Goal: Check status: Check status

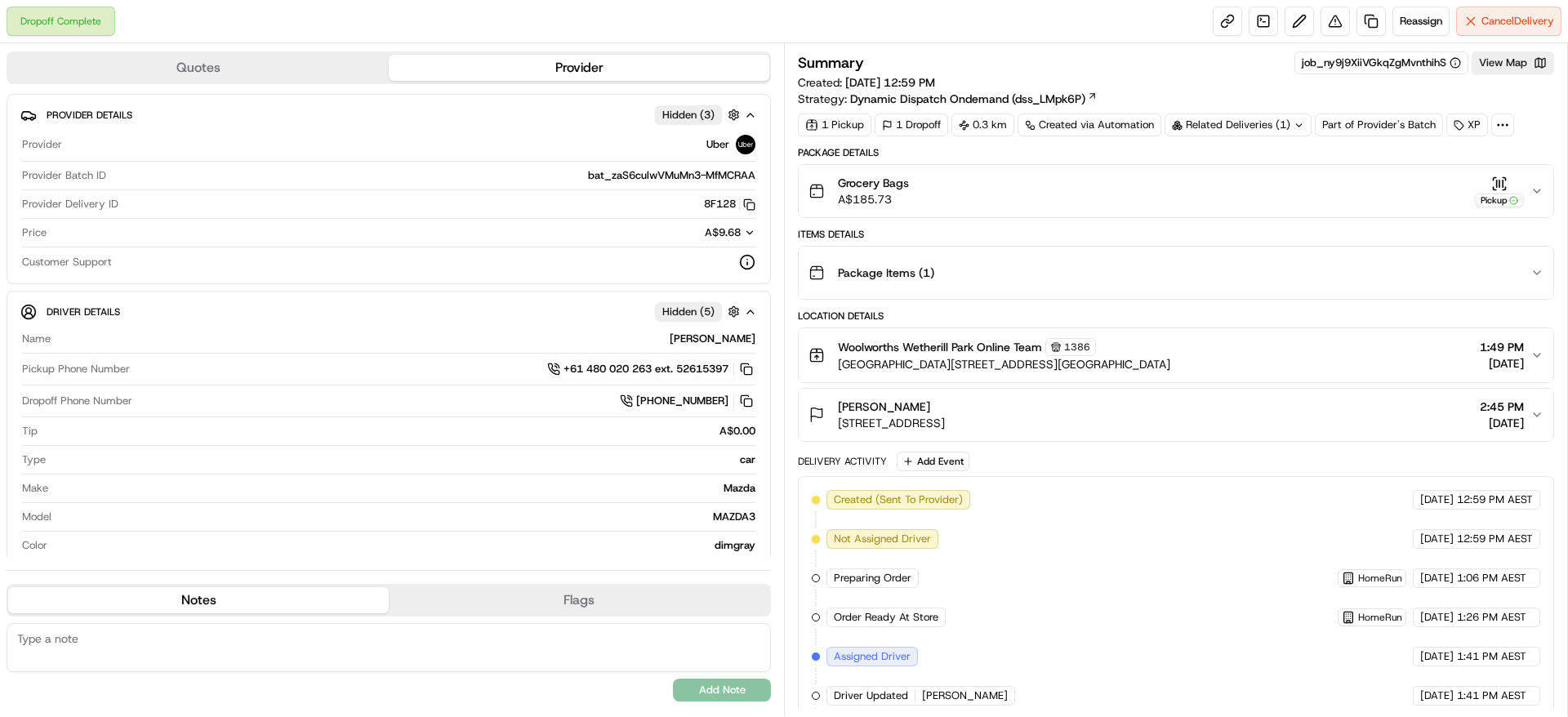
click at [1539, 202] on button "Grocery Bags A$185.73 Pickup" at bounding box center [1176, 191] width 755 height 52
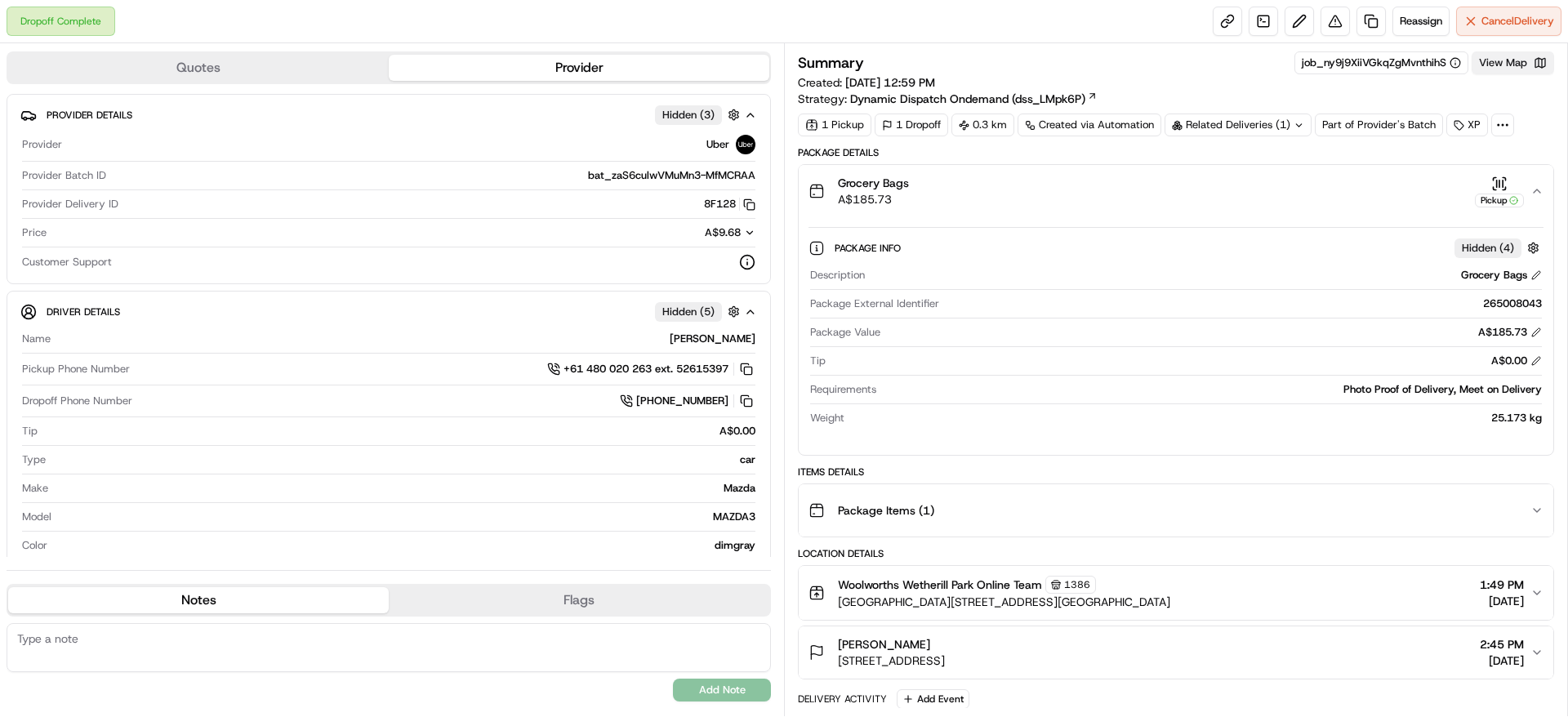
click at [1521, 58] on button "View Map" at bounding box center [1513, 62] width 82 height 23
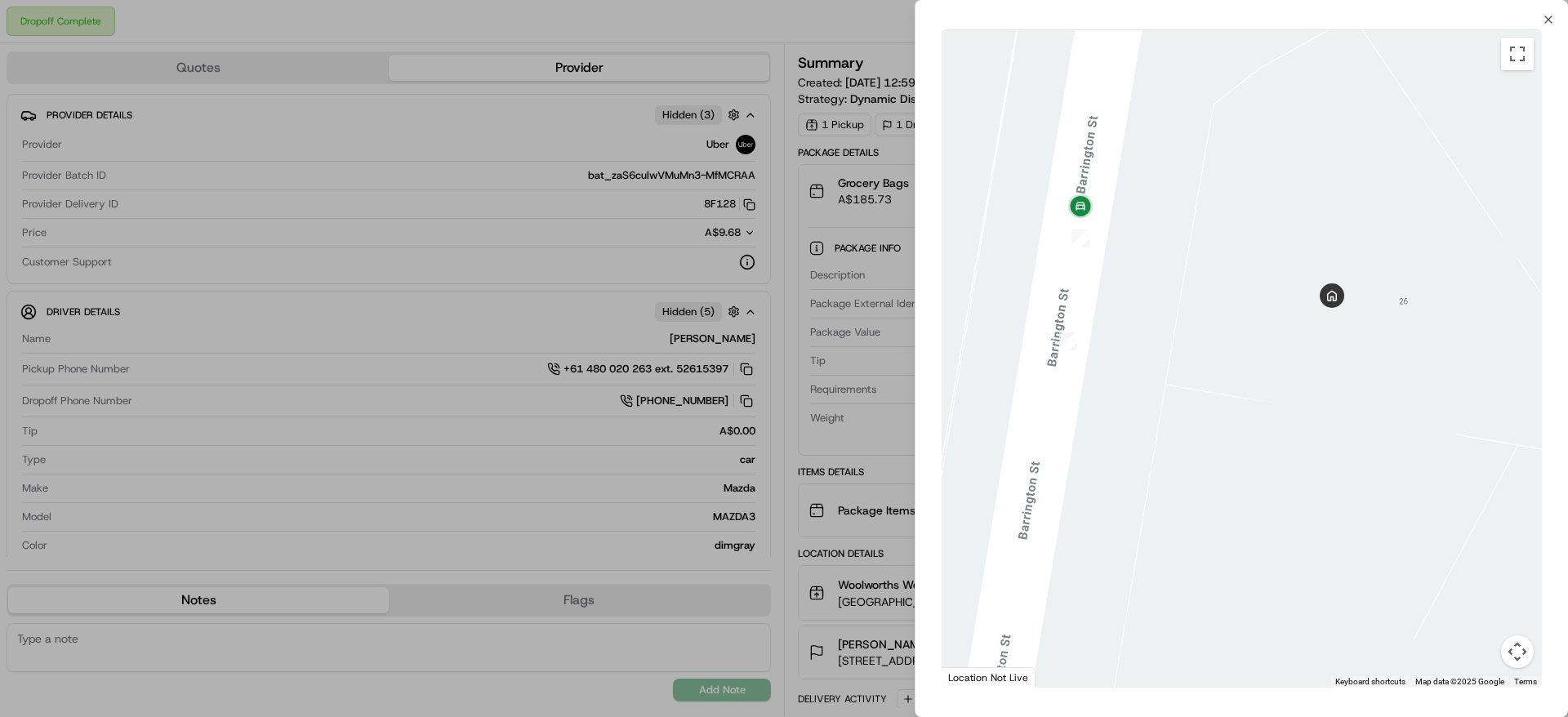
drag, startPoint x: 1094, startPoint y: 192, endPoint x: 1115, endPoint y: 297, distance: 107.1
click at [1115, 297] on div at bounding box center [1241, 358] width 600 height 659
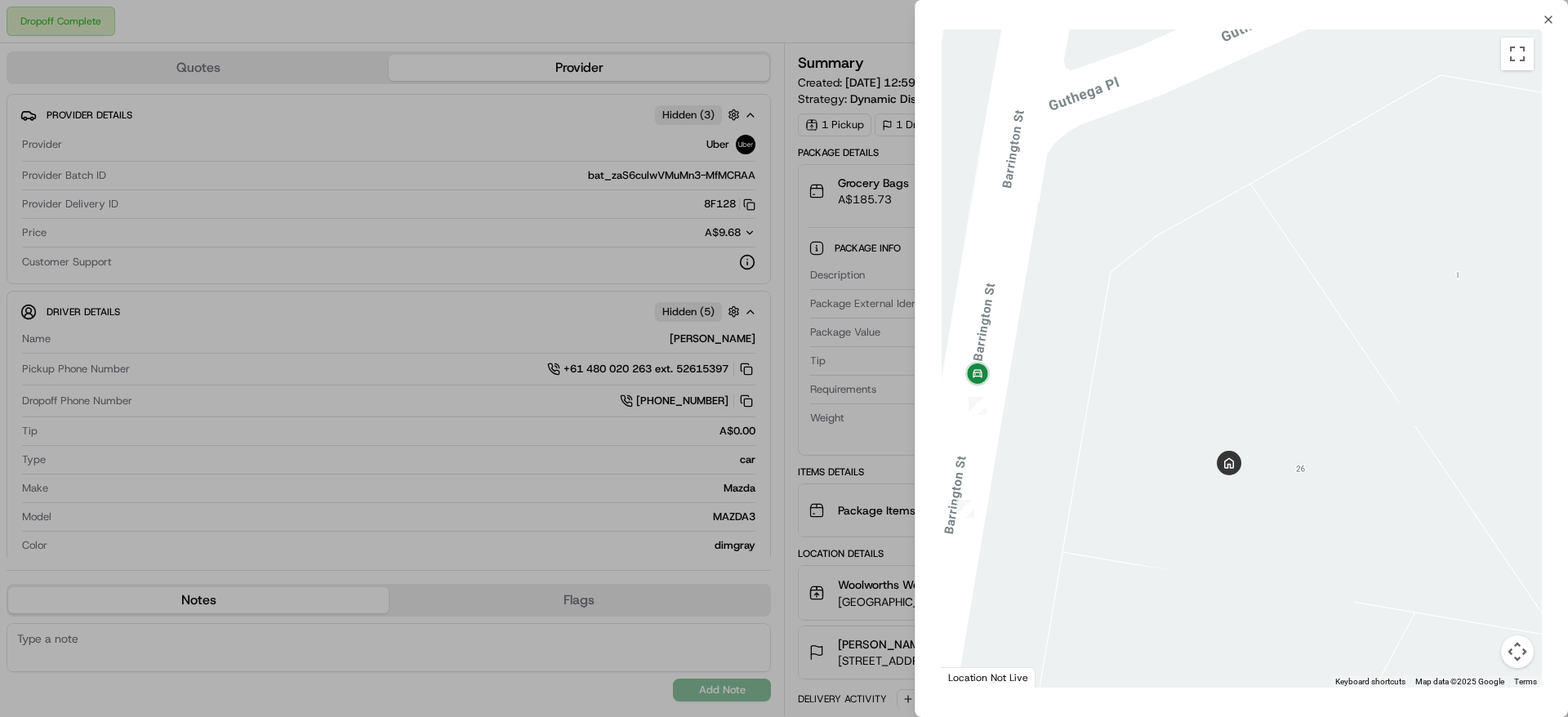
drag, startPoint x: 1479, startPoint y: 418, endPoint x: 1357, endPoint y: 547, distance: 177.6
click at [1357, 547] on div at bounding box center [1241, 358] width 600 height 659
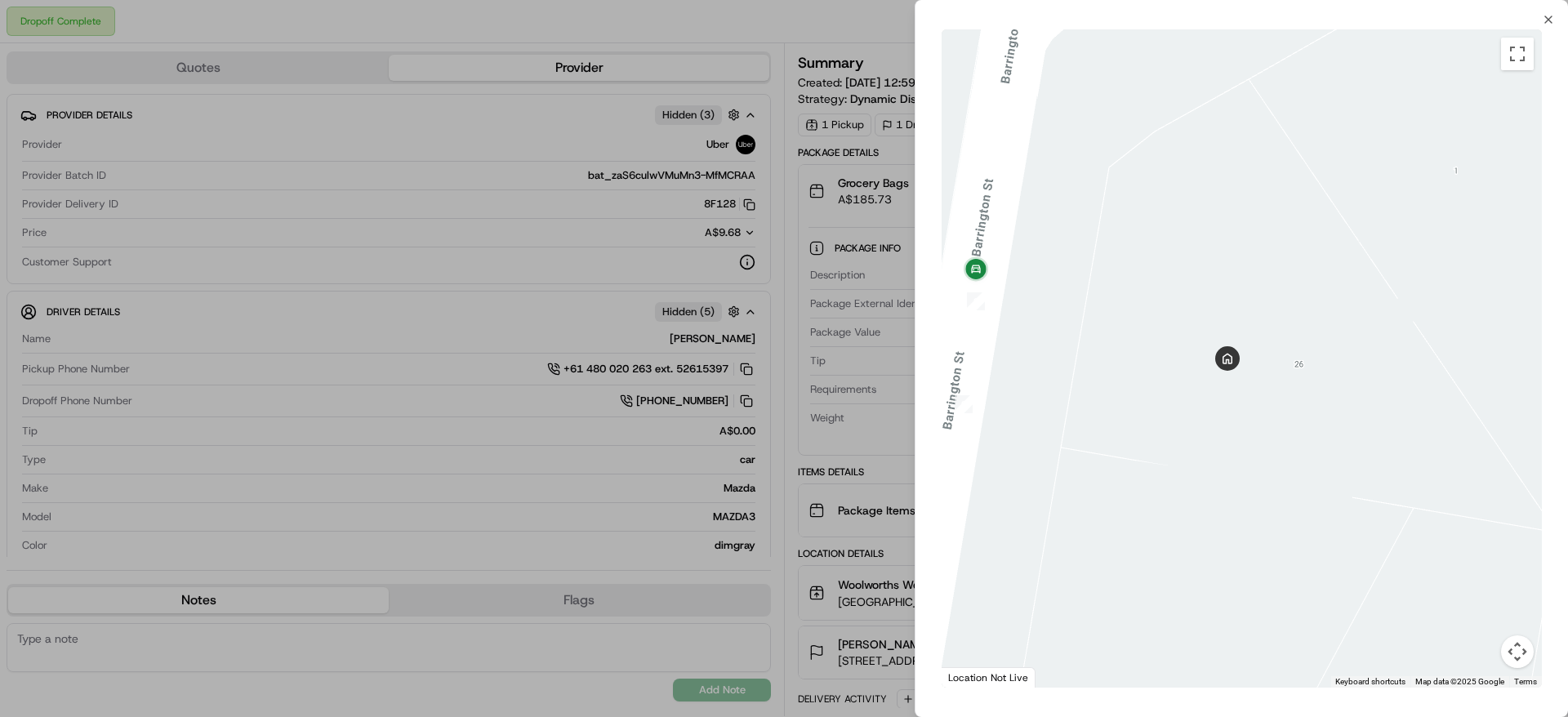
drag, startPoint x: 1357, startPoint y: 547, endPoint x: 1355, endPoint y: 441, distance: 106.0
click at [1355, 441] on div at bounding box center [1241, 358] width 600 height 659
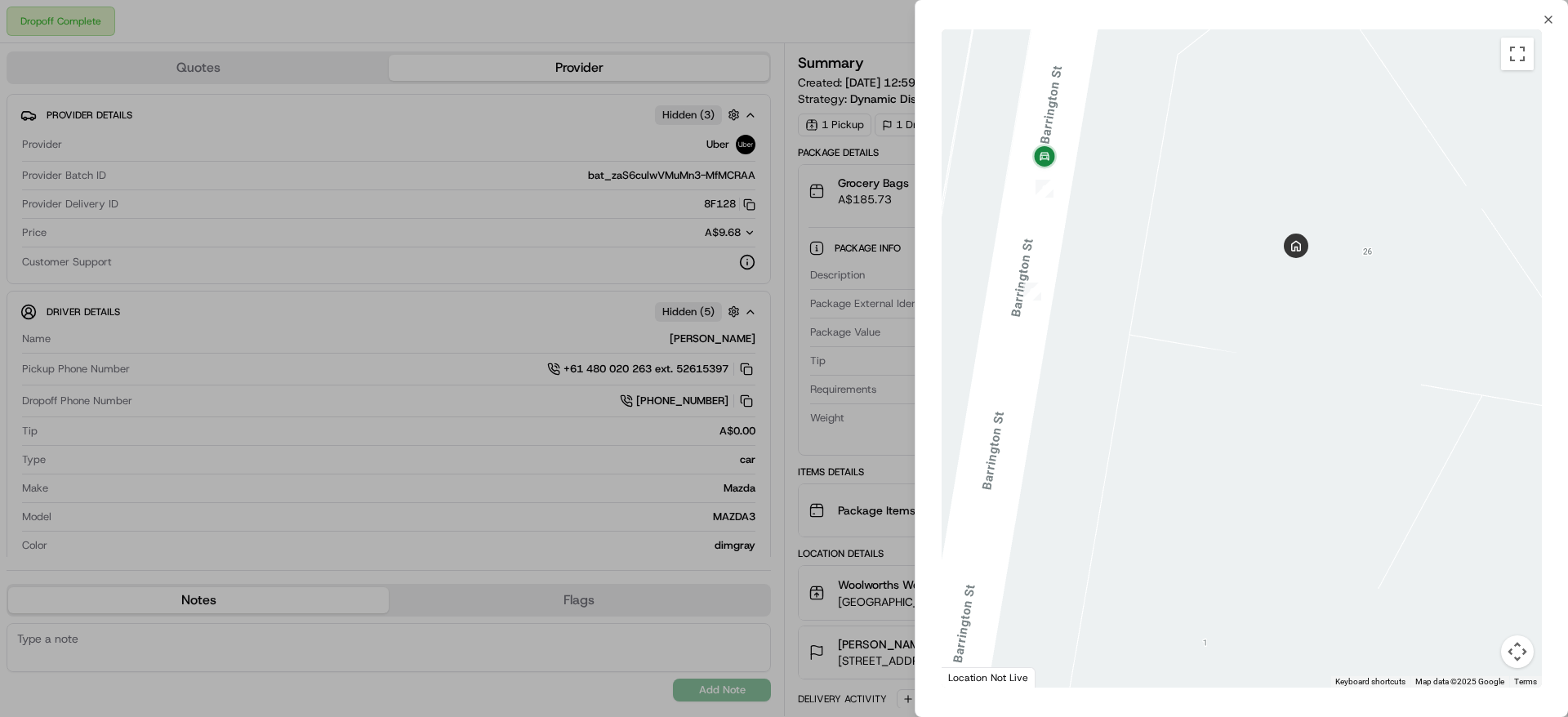
drag, startPoint x: 1247, startPoint y: 442, endPoint x: 1325, endPoint y: 325, distance: 140.6
click at [1325, 325] on div at bounding box center [1241, 358] width 600 height 659
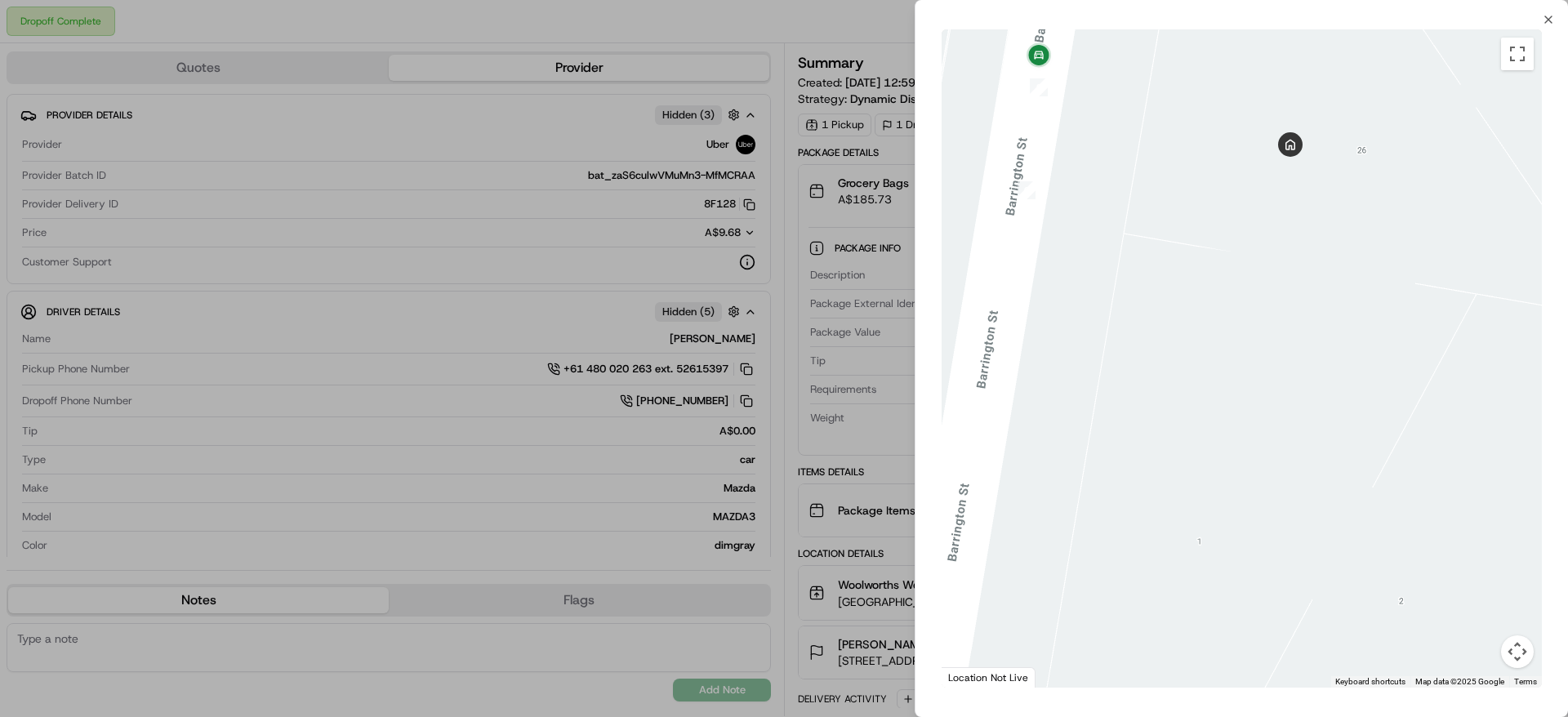
drag, startPoint x: 1325, startPoint y: 325, endPoint x: 1262, endPoint y: 270, distance: 83.6
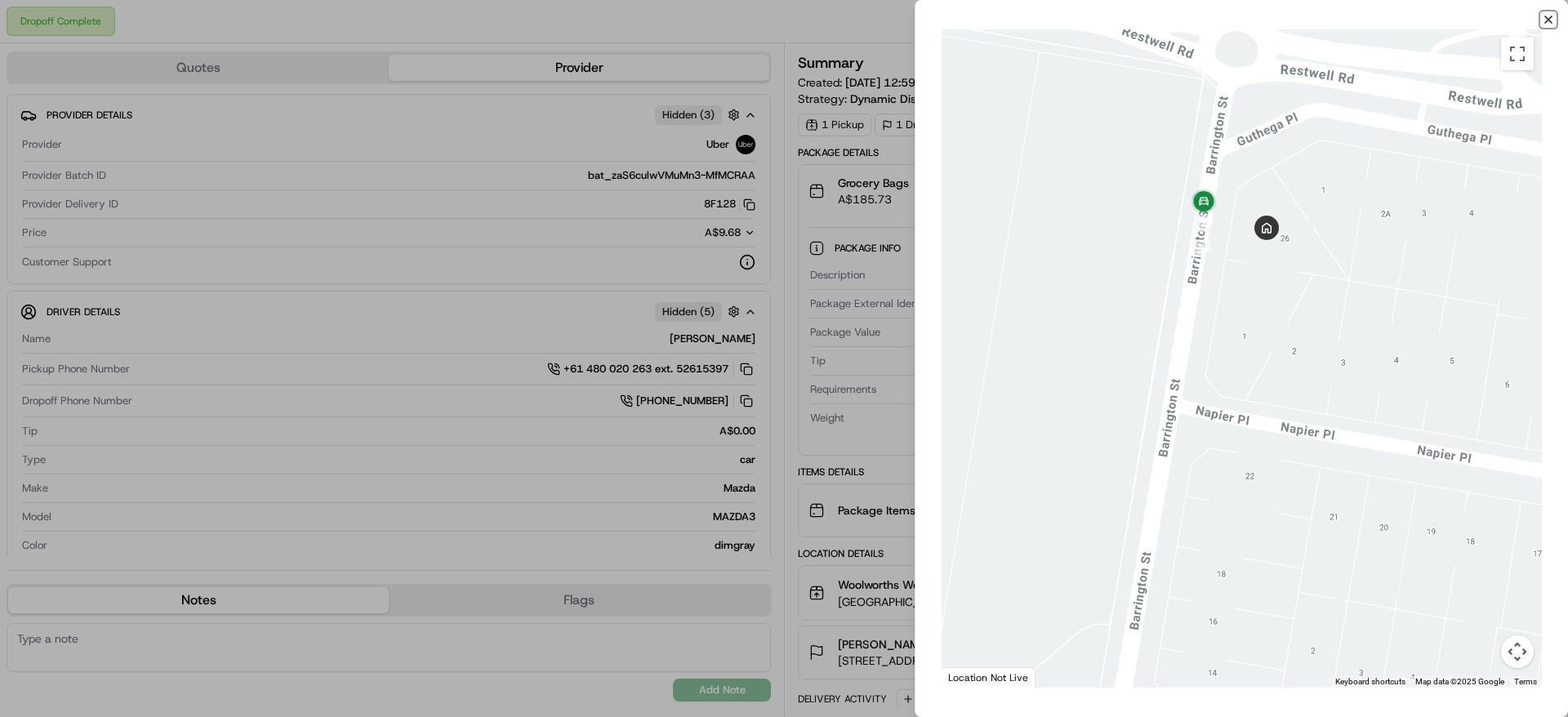
click at [1552, 13] on icon "button" at bounding box center [1548, 19] width 13 height 13
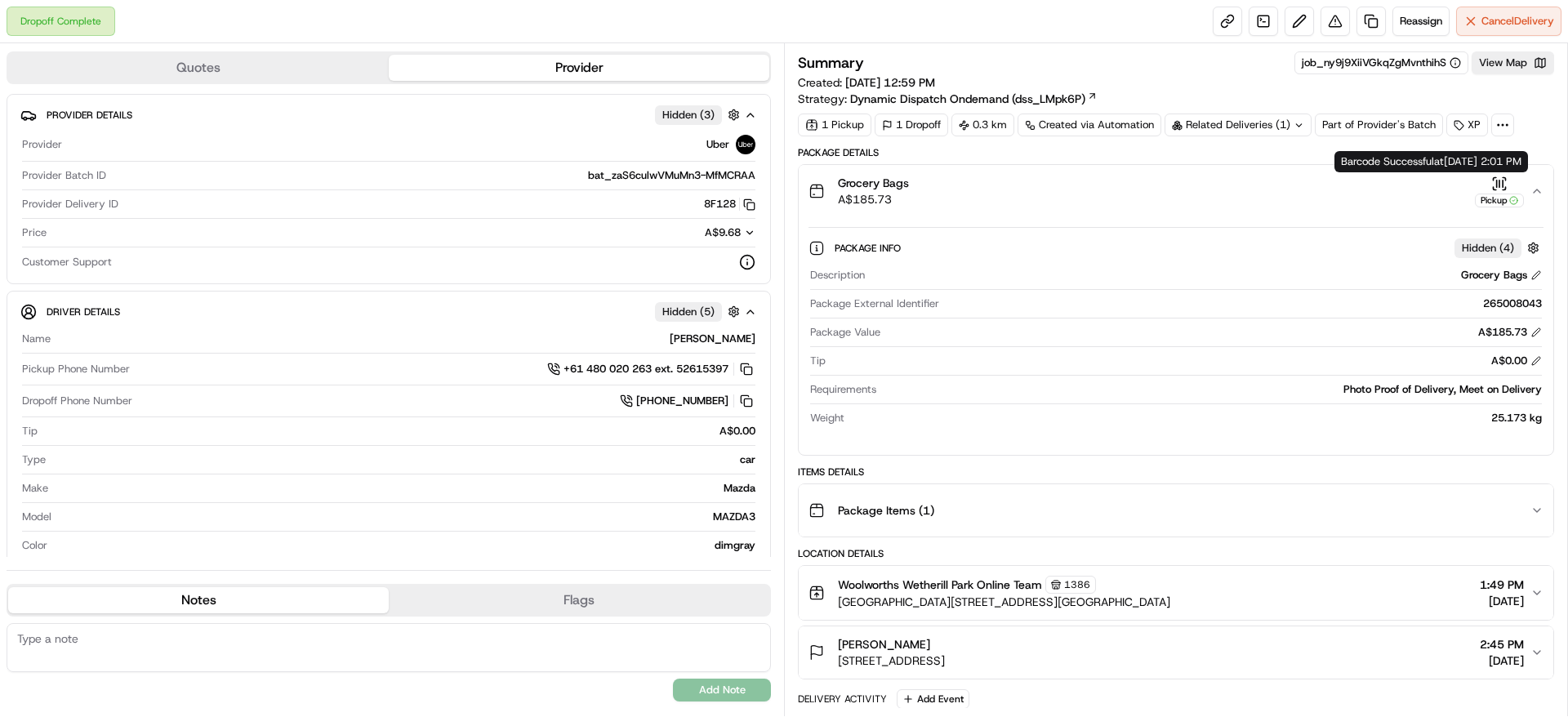
click at [1534, 188] on icon "button" at bounding box center [1537, 191] width 13 height 13
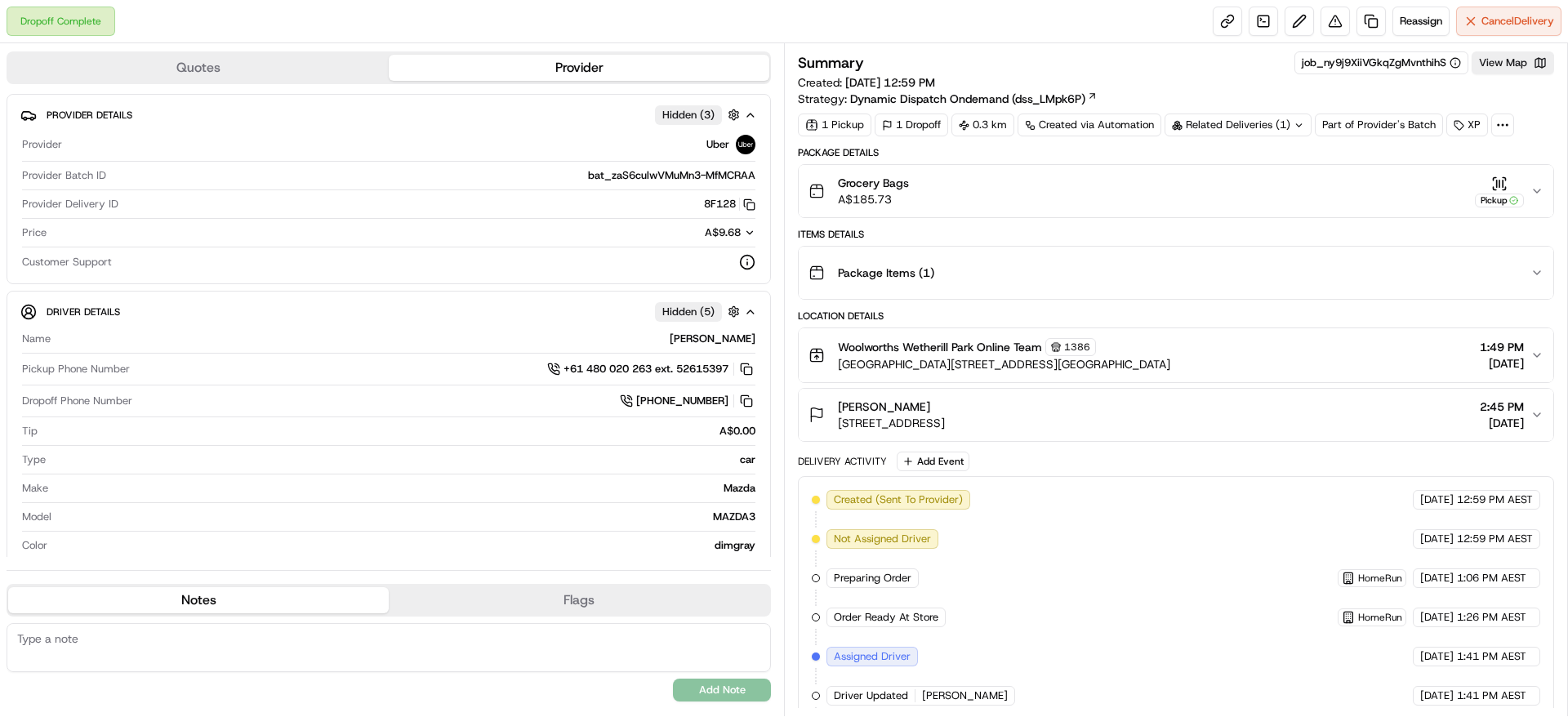
click at [1534, 188] on icon "button" at bounding box center [1537, 191] width 13 height 13
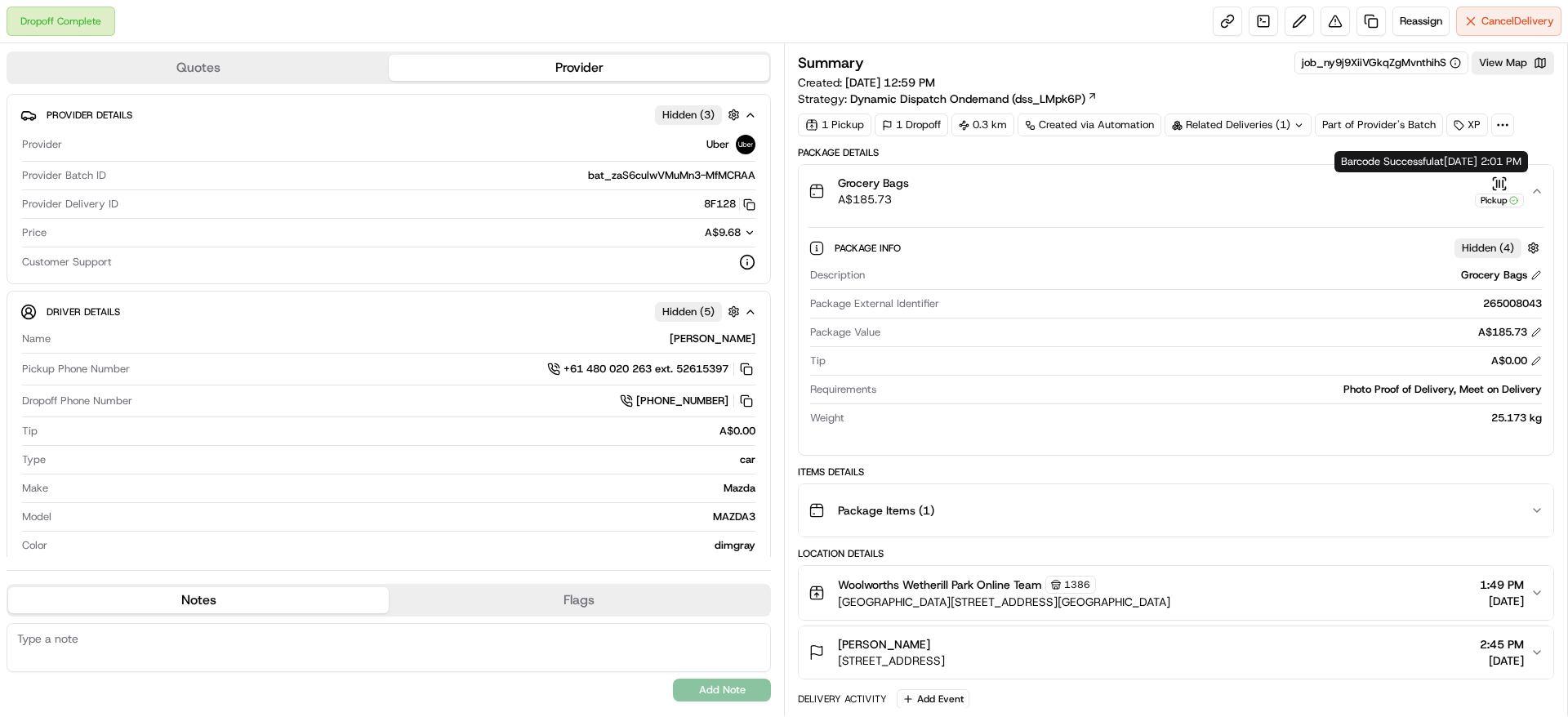
click at [1493, 193] on div "Pickup" at bounding box center [1500, 200] width 49 height 14
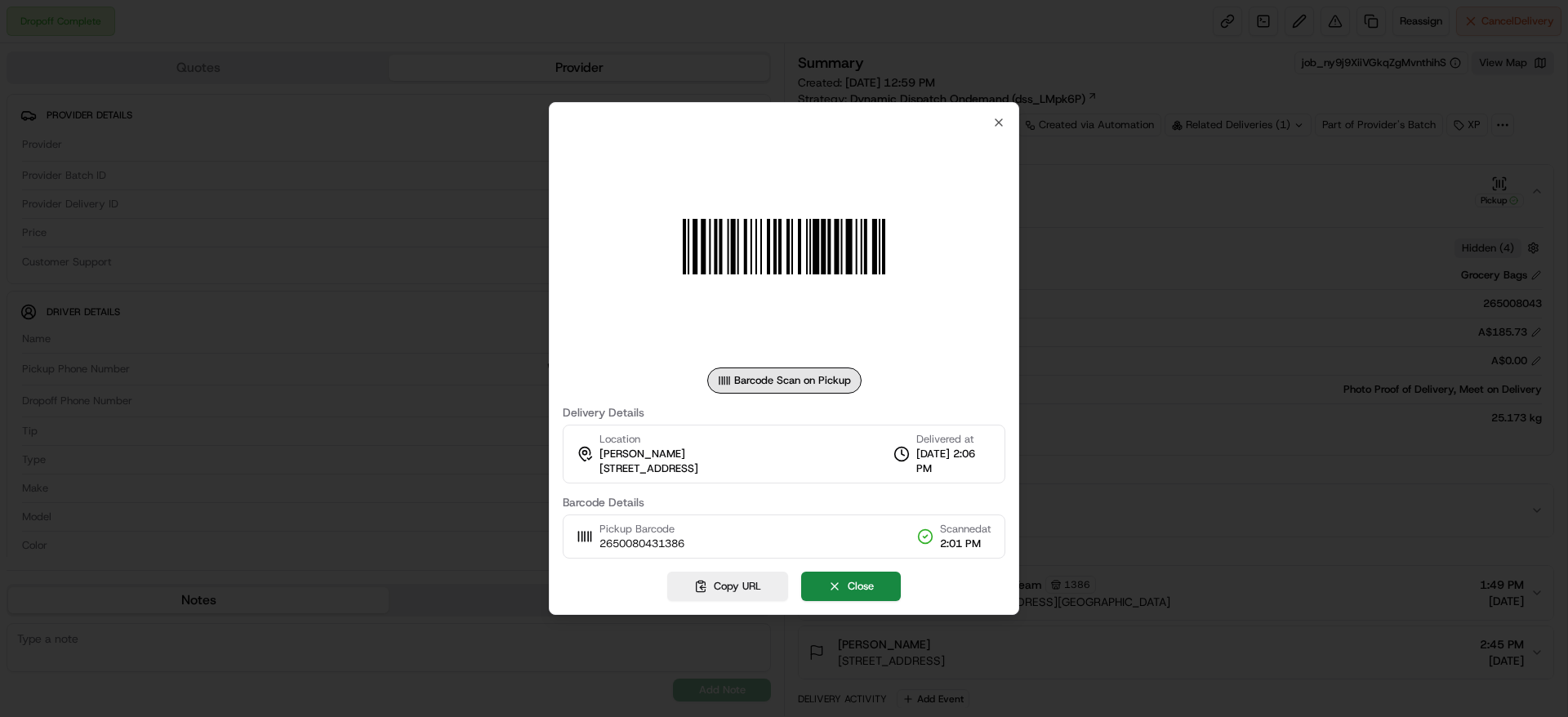
click at [1005, 132] on div "Barcode Scan on Pickup Delivery Details Location Megan O'Brien 26 Barrington St…" at bounding box center [784, 358] width 470 height 513
click at [1000, 129] on div at bounding box center [784, 247] width 443 height 236
click at [996, 126] on icon "button" at bounding box center [999, 122] width 7 height 7
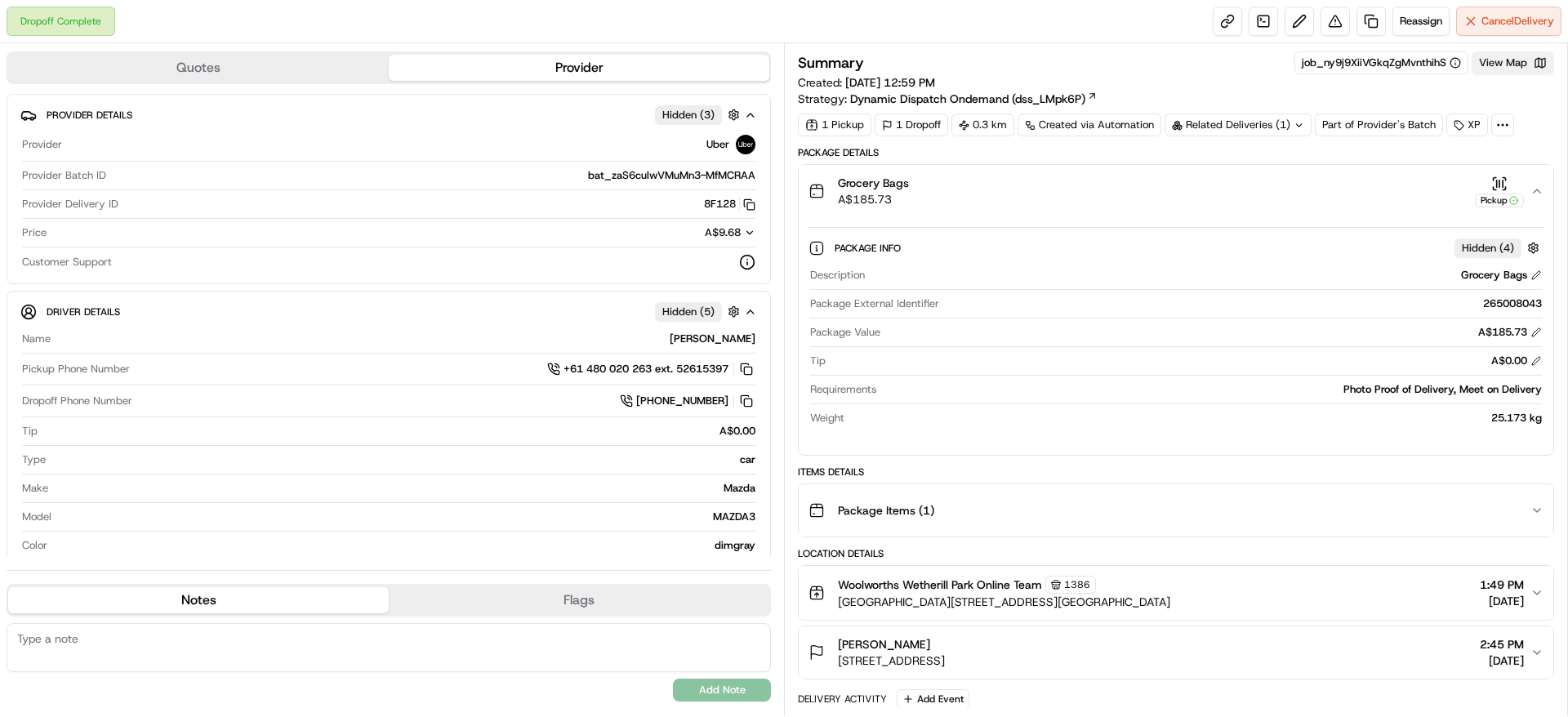
click at [1488, 64] on button "View Map" at bounding box center [1513, 62] width 82 height 23
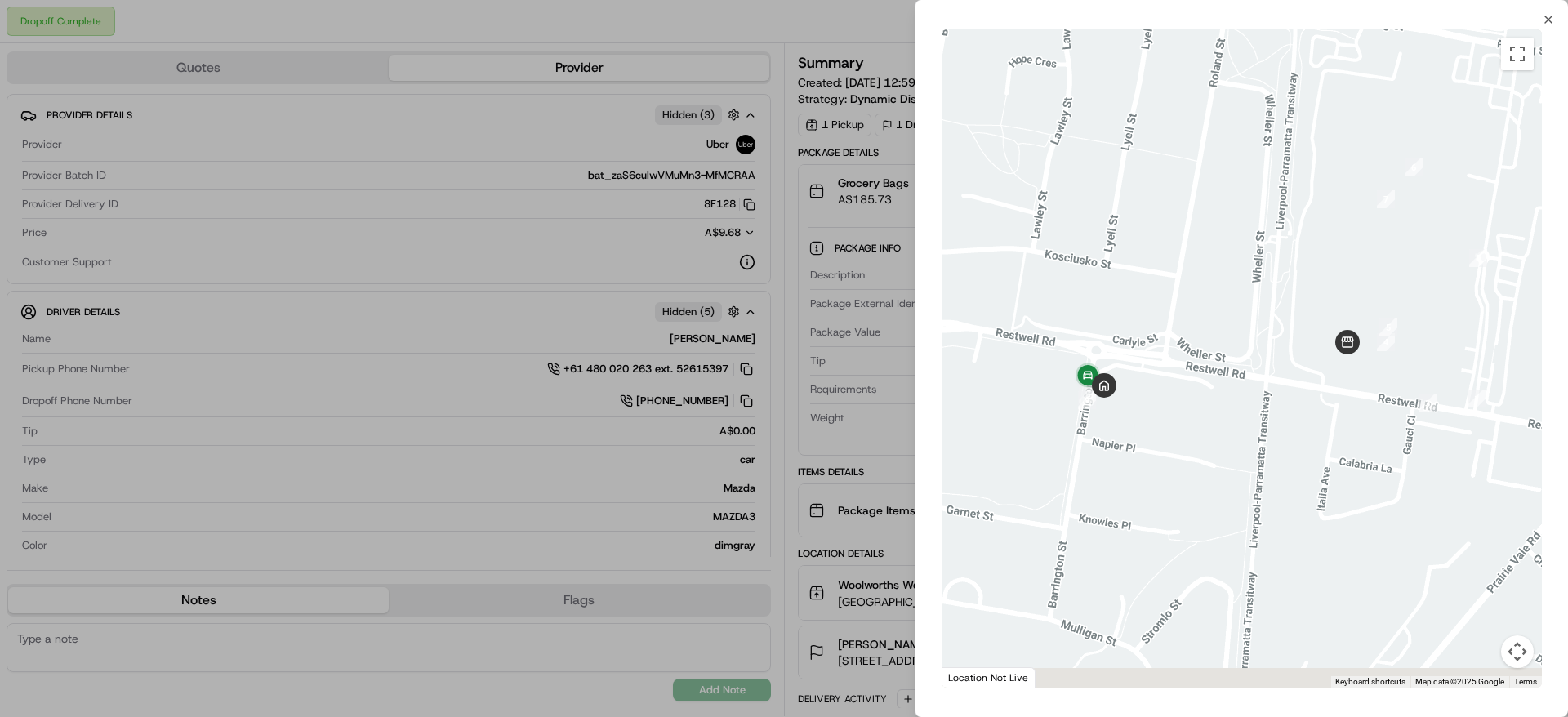
drag, startPoint x: 1248, startPoint y: 496, endPoint x: 1336, endPoint y: 383, distance: 143.2
click at [1336, 383] on div at bounding box center [1241, 358] width 600 height 659
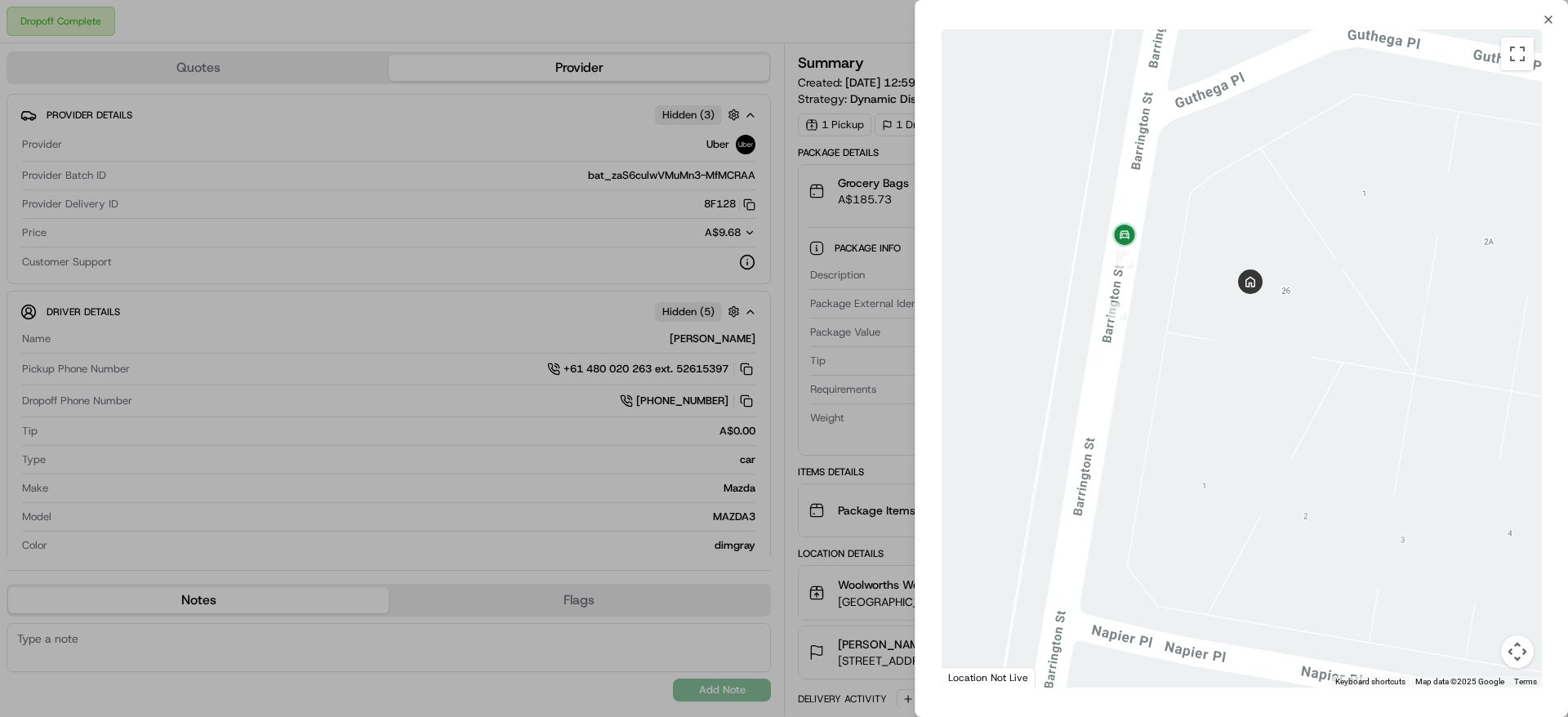
drag, startPoint x: 1150, startPoint y: 469, endPoint x: 1148, endPoint y: 319, distance: 150.0
click at [1148, 319] on div at bounding box center [1241, 358] width 600 height 659
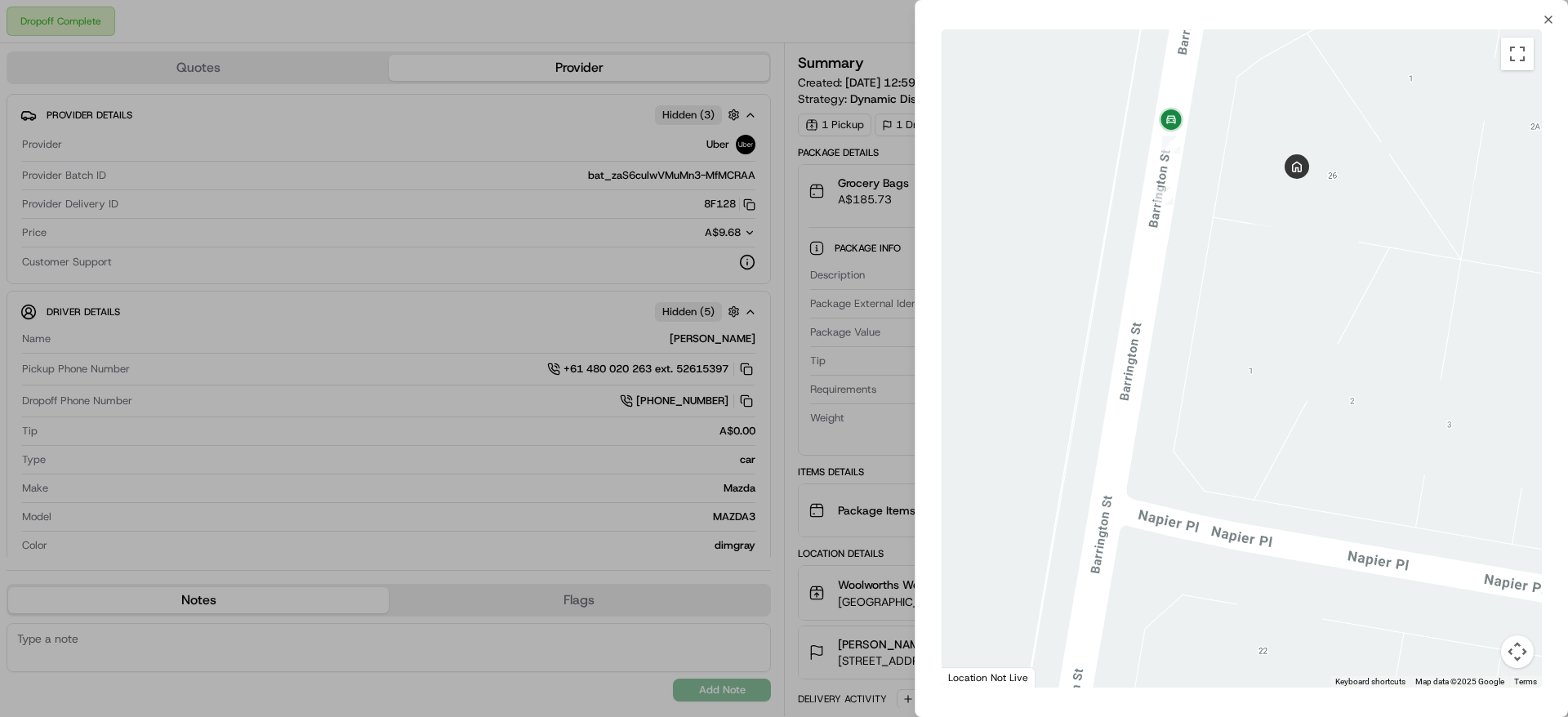
drag, startPoint x: 1146, startPoint y: 327, endPoint x: 1197, endPoint y: 576, distance: 254.2
click at [1197, 576] on div at bounding box center [1241, 358] width 600 height 659
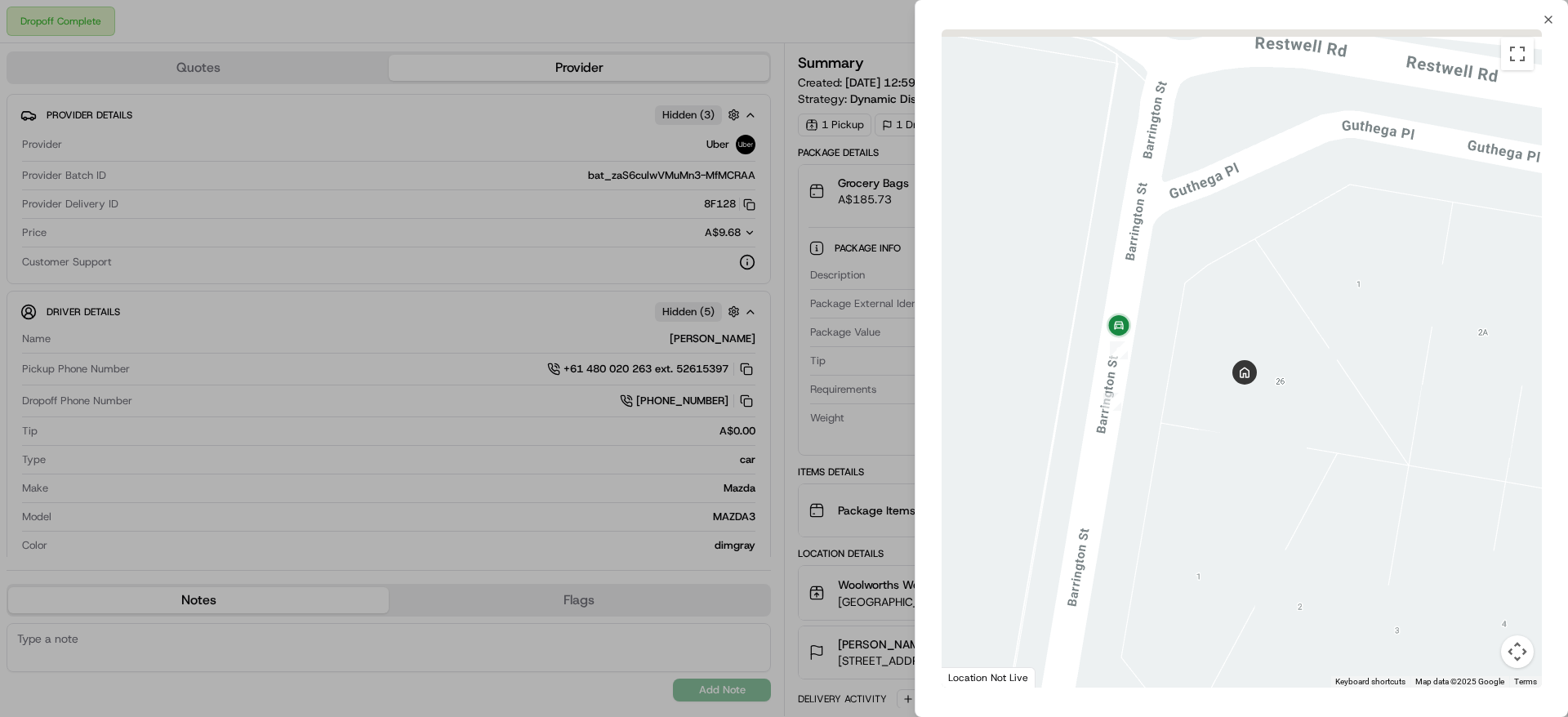
drag, startPoint x: 1211, startPoint y: 185, endPoint x: 1160, endPoint y: 382, distance: 203.5
click at [1160, 382] on div at bounding box center [1241, 358] width 600 height 659
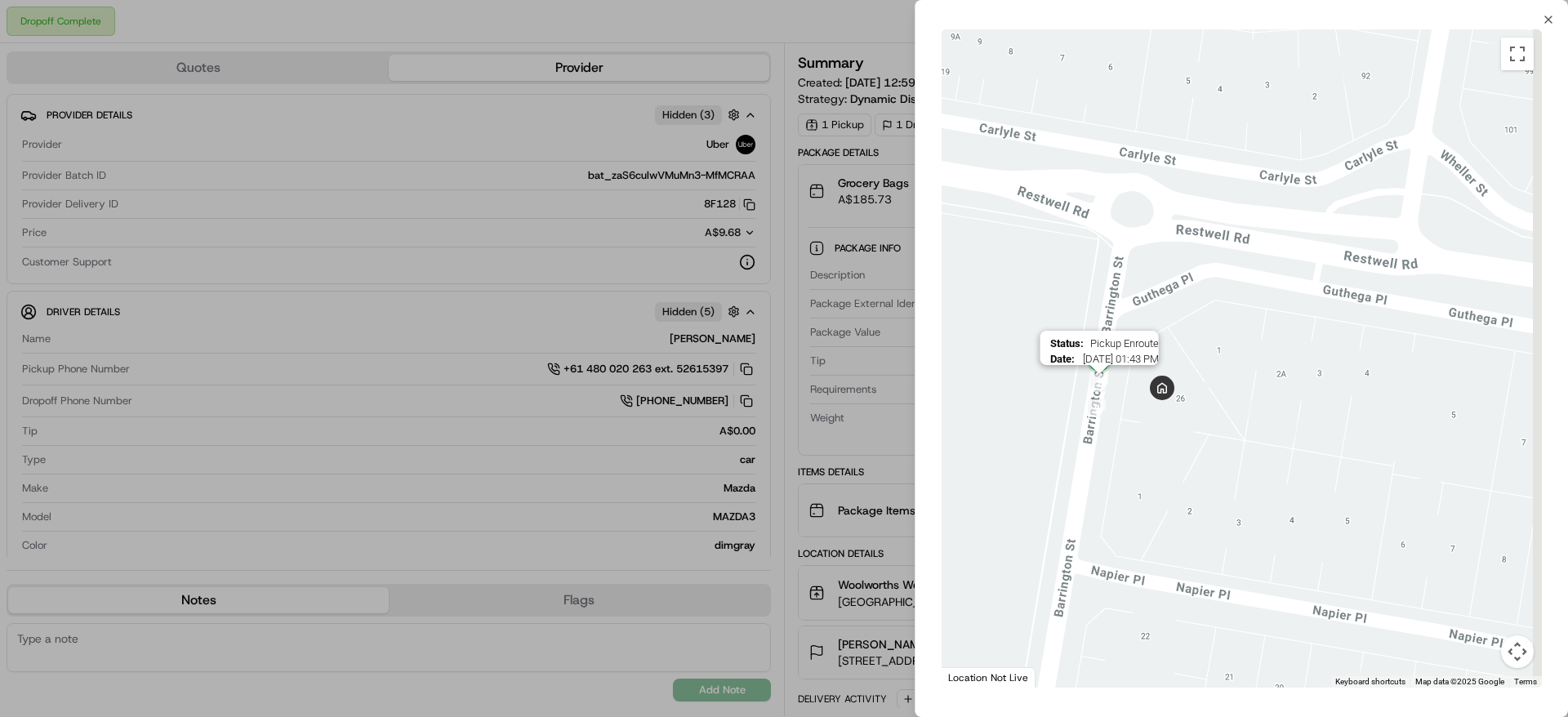
drag, startPoint x: 1160, startPoint y: 382, endPoint x: 1075, endPoint y: 399, distance: 86.7
click at [1075, 399] on div "Status : Pickup Enroute Date : 08/16/2025 01:43 PM" at bounding box center [1241, 358] width 600 height 659
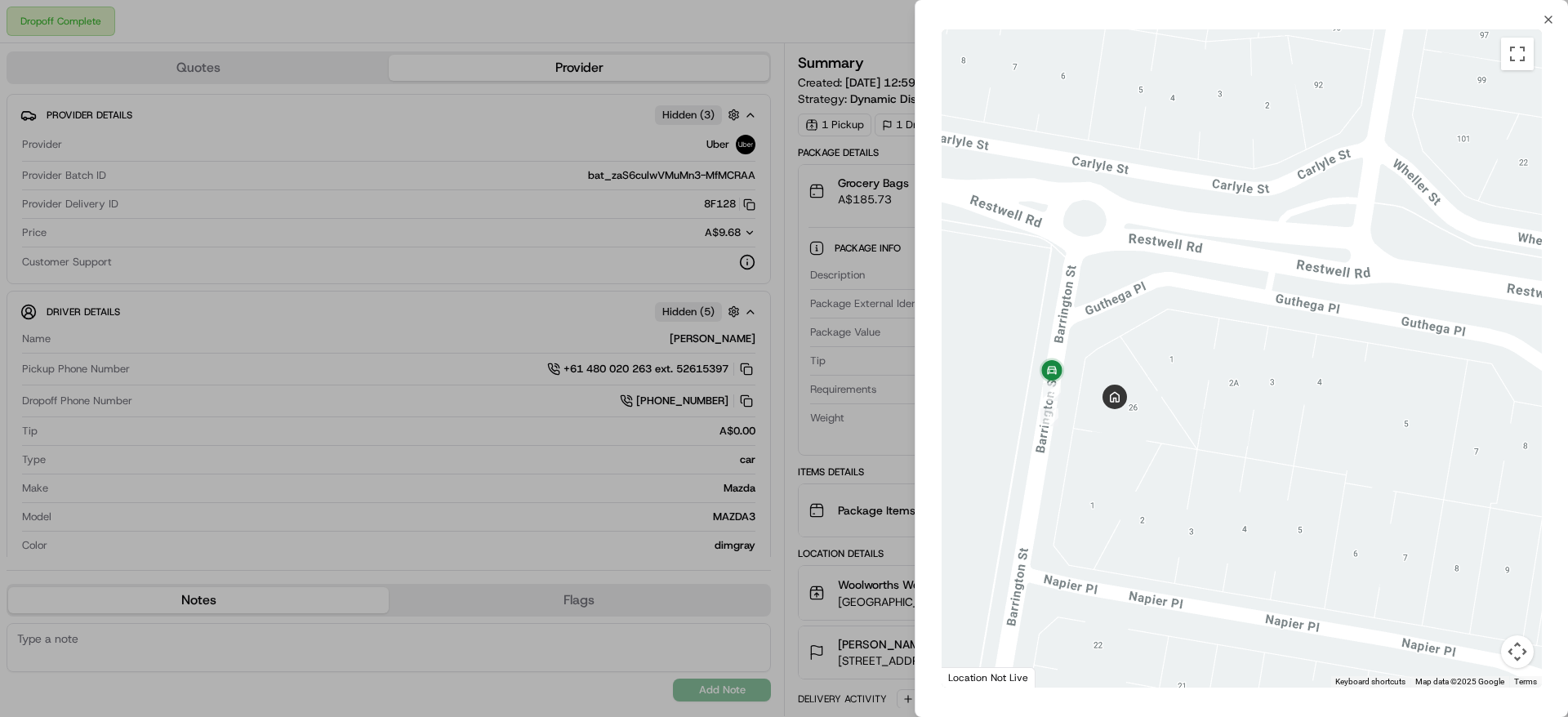
click at [1550, 29] on div "To navigate the map with touch gestures double-tap and hold your finger on the …" at bounding box center [1242, 358] width 653 height 665
click at [1548, 22] on icon "button" at bounding box center [1548, 19] width 13 height 13
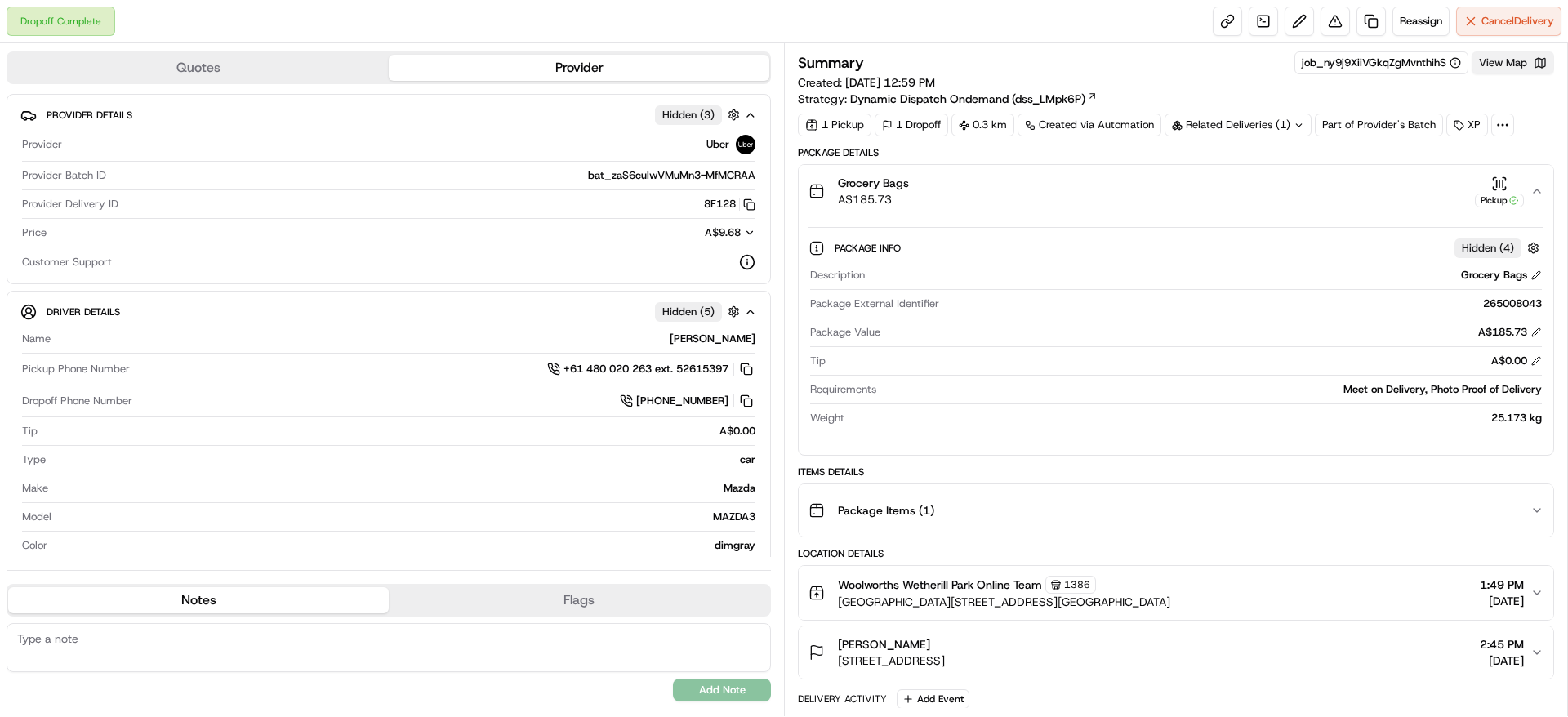
click at [1520, 68] on button "View Map" at bounding box center [1513, 62] width 82 height 23
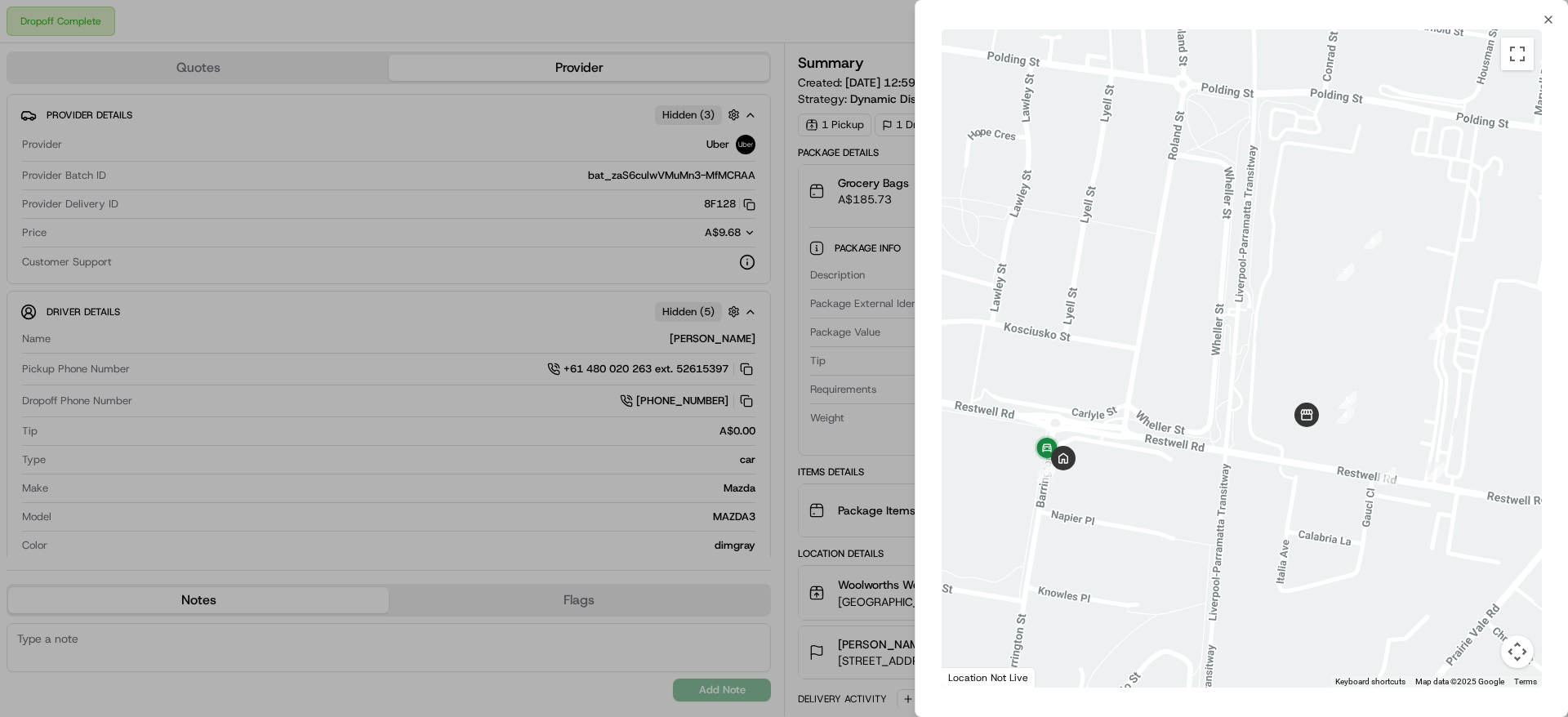
drag, startPoint x: 1209, startPoint y: 464, endPoint x: 1349, endPoint y: 388, distance: 159.3
click at [1349, 388] on div at bounding box center [1241, 358] width 600 height 659
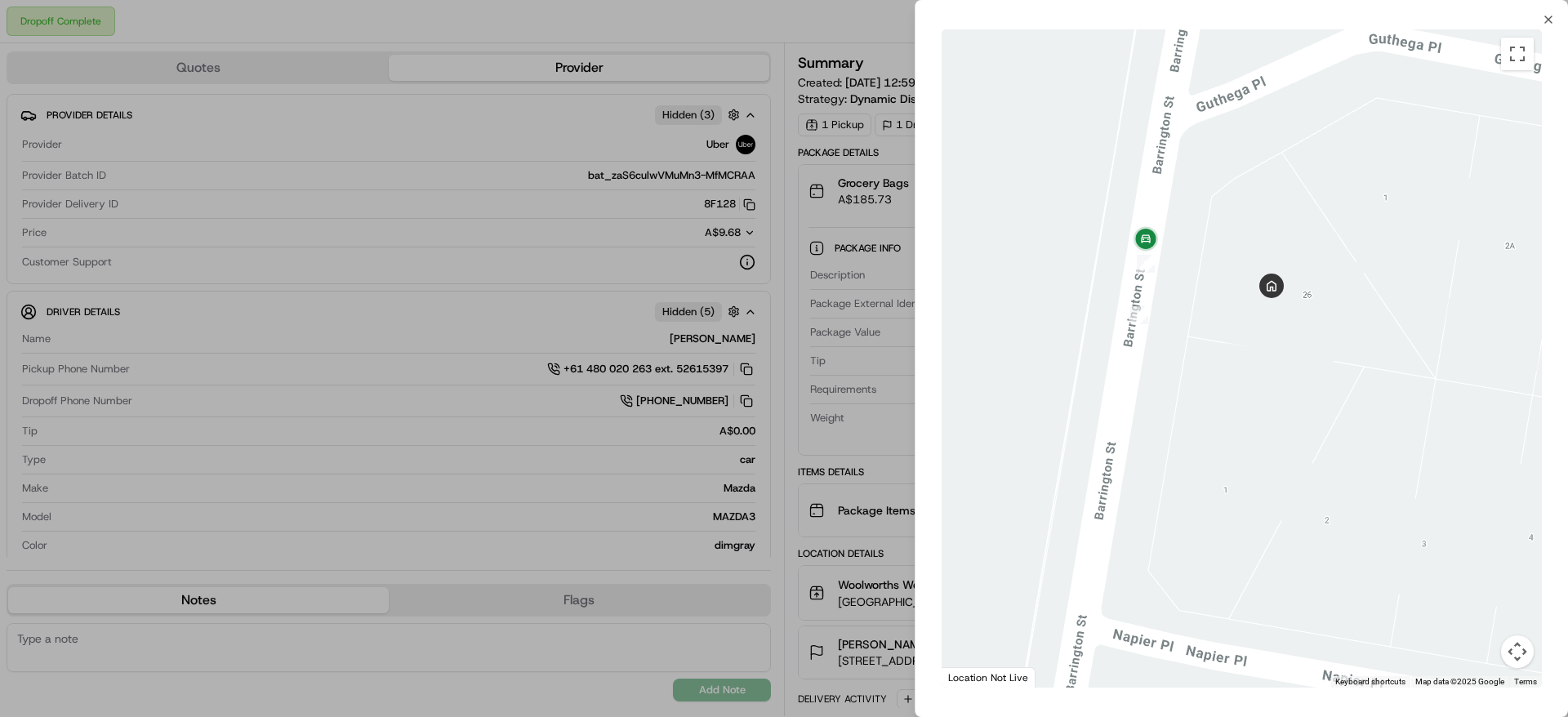
drag, startPoint x: 1195, startPoint y: 330, endPoint x: 1197, endPoint y: 353, distance: 23.1
click at [1197, 353] on div at bounding box center [1241, 358] width 600 height 659
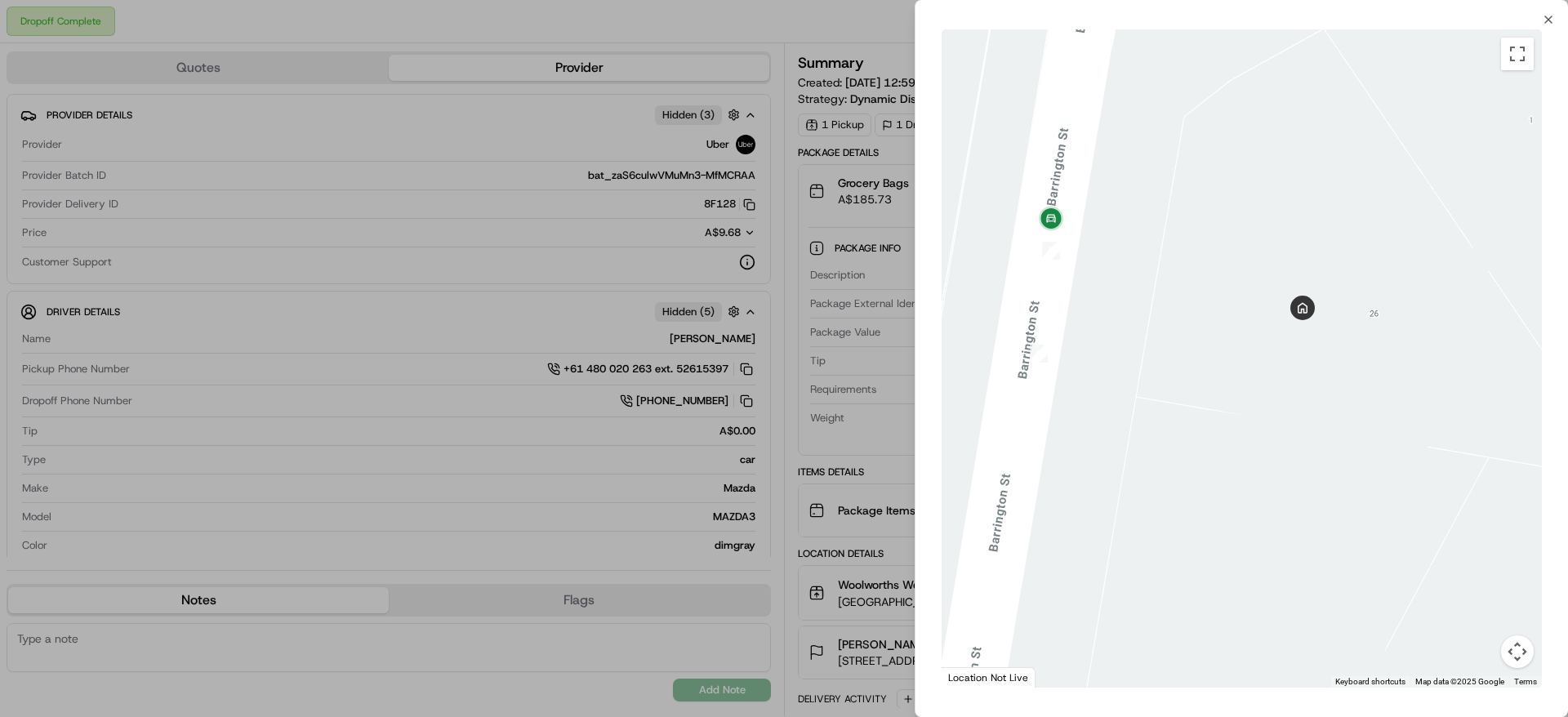
drag, startPoint x: 1138, startPoint y: 239, endPoint x: 1164, endPoint y: 226, distance: 29.1
click at [1164, 226] on div at bounding box center [1241, 358] width 600 height 659
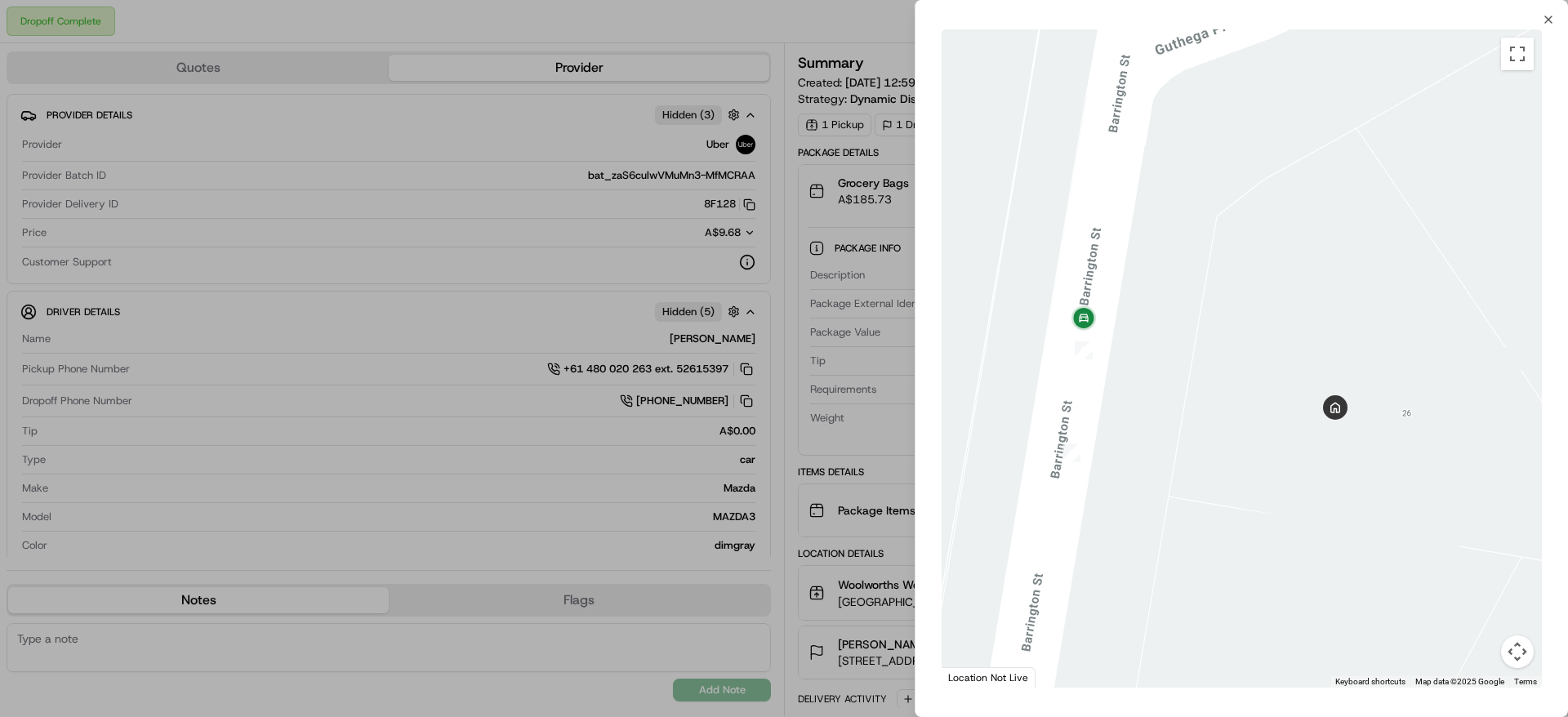
drag, startPoint x: 1228, startPoint y: 447, endPoint x: 1232, endPoint y: 473, distance: 26.3
click at [1232, 473] on div at bounding box center [1241, 358] width 600 height 659
drag, startPoint x: 1204, startPoint y: 447, endPoint x: 1248, endPoint y: 386, distance: 75.2
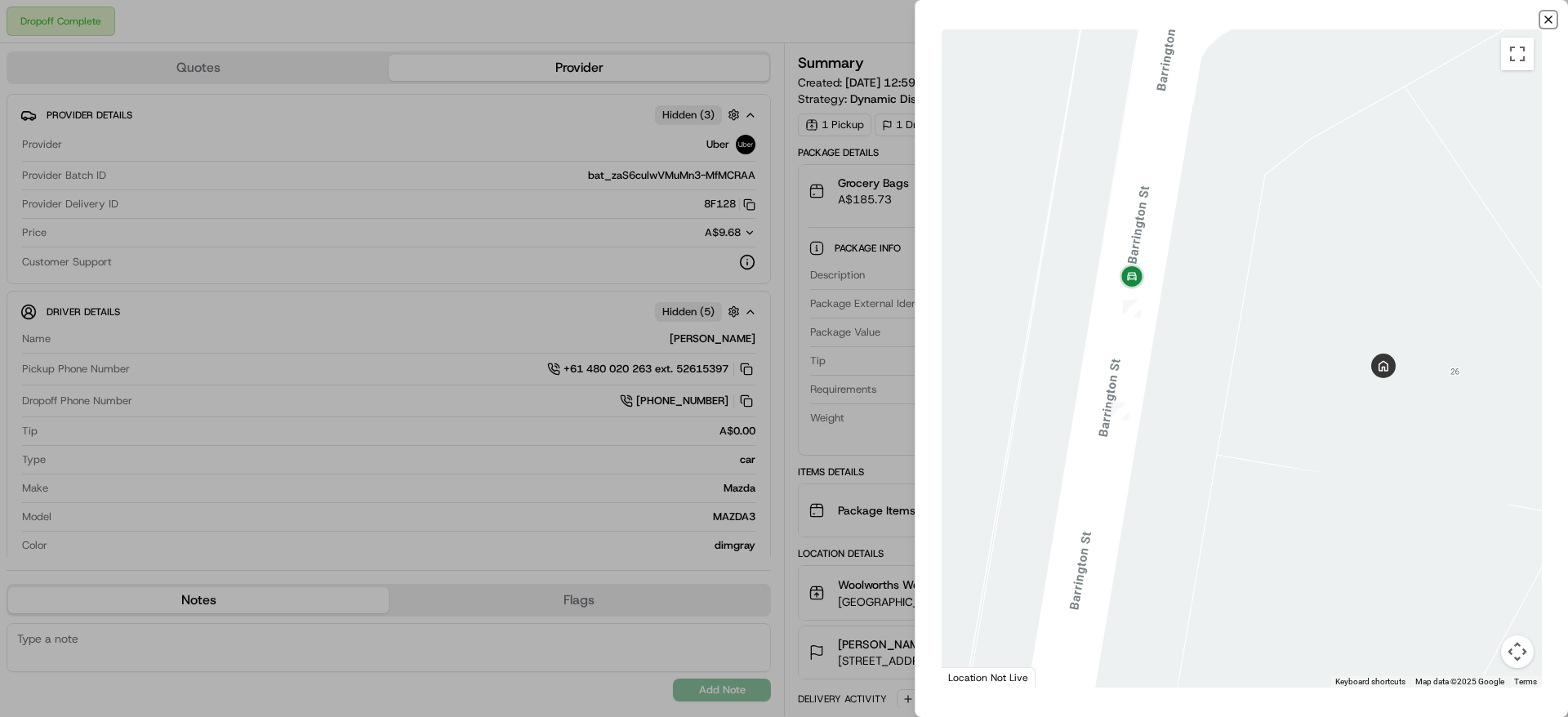
click at [1548, 22] on icon "button" at bounding box center [1548, 19] width 13 height 13
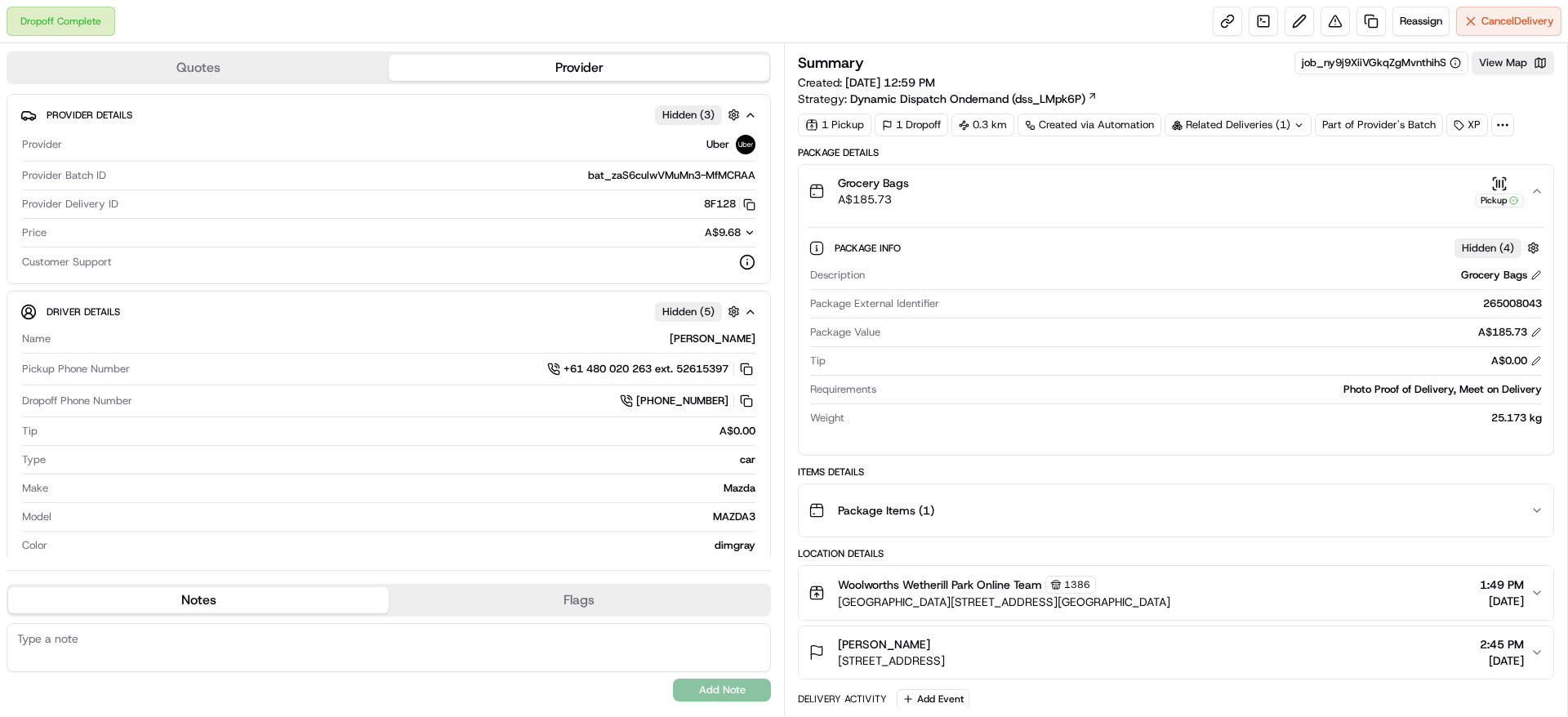
click at [1325, 188] on div "Grocery Bags A$185.73 Pickup" at bounding box center [1169, 191] width 722 height 32
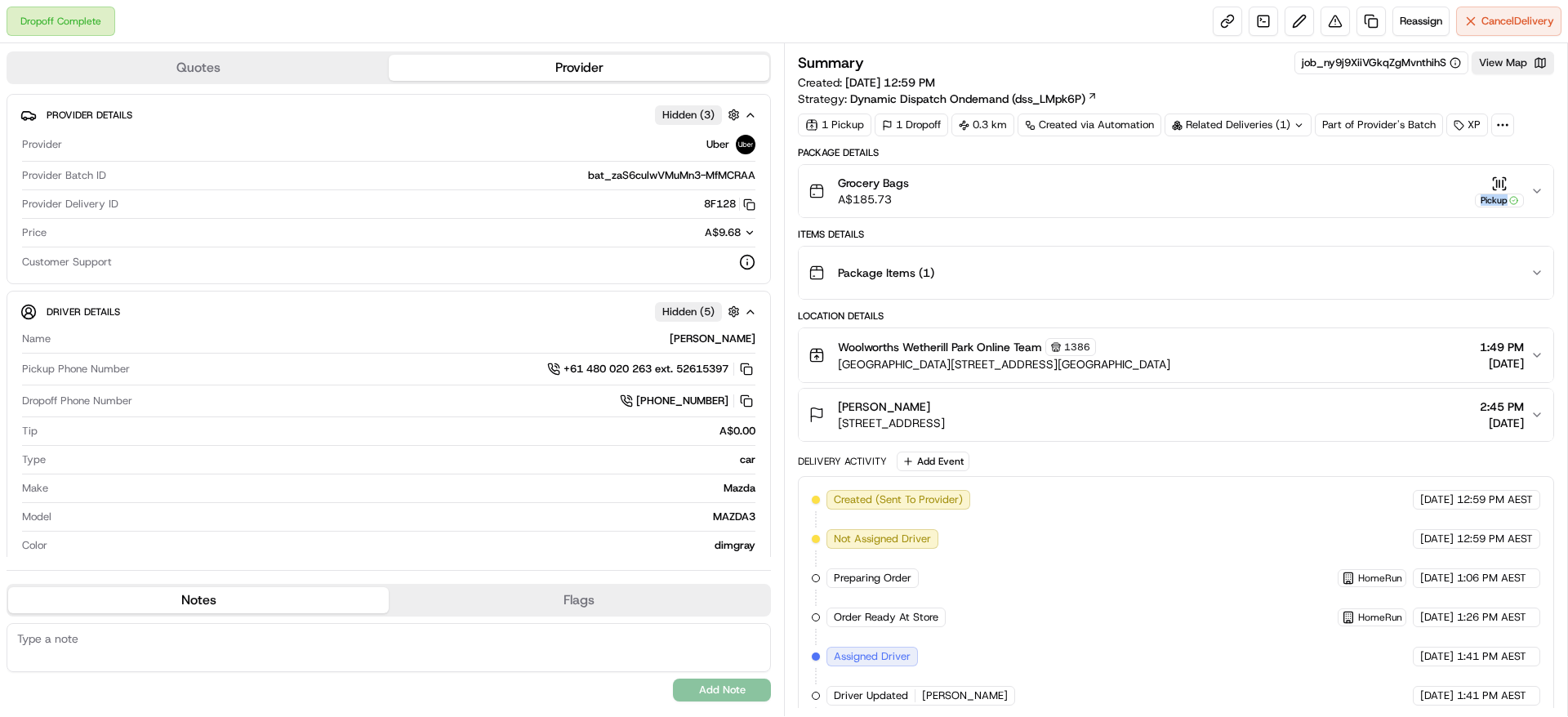
click at [1325, 188] on div "Grocery Bags A$185.73 Pickup" at bounding box center [1169, 191] width 722 height 32
click at [1344, 187] on div "Grocery Bags A$185.73 Pickup" at bounding box center [1169, 191] width 722 height 32
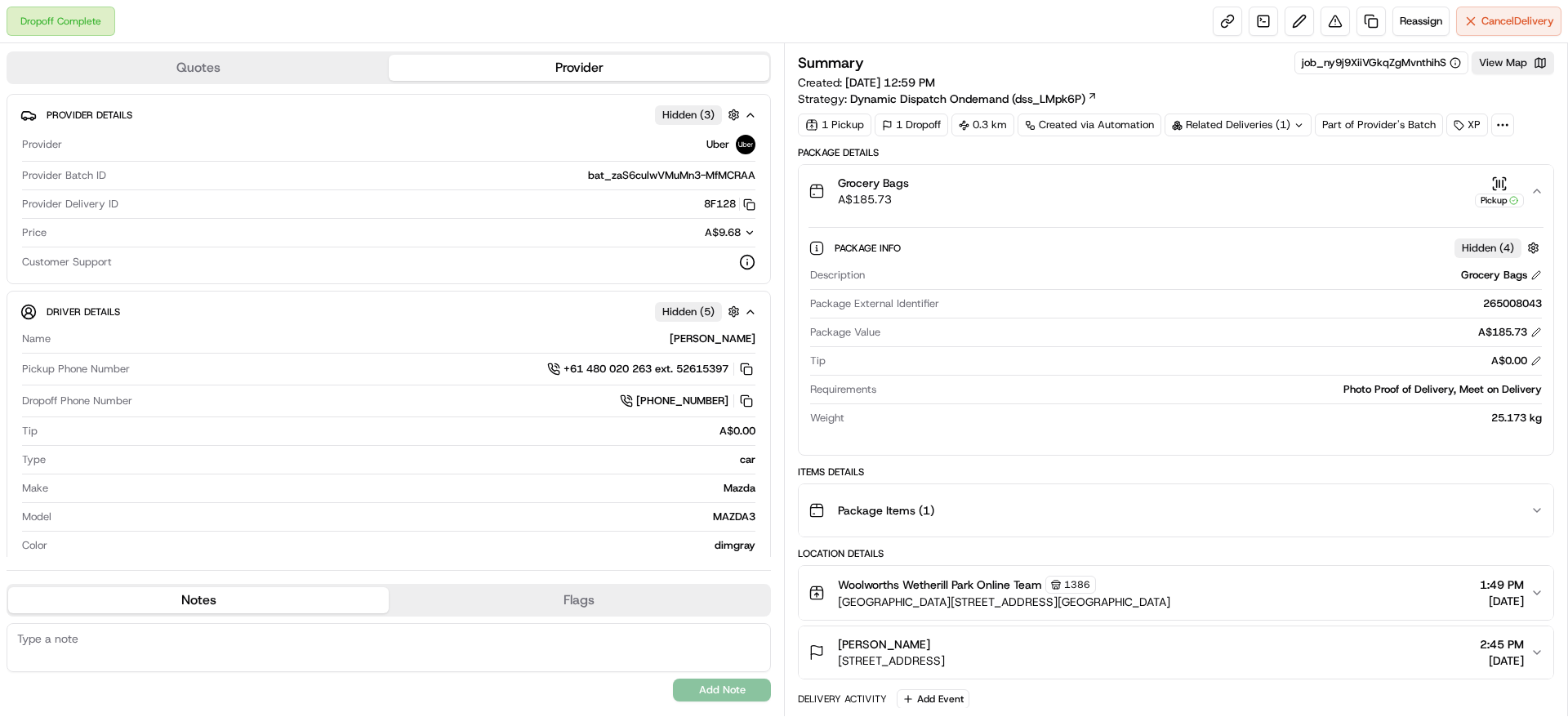
click at [1417, 183] on div "Grocery Bags A$185.73 Pickup" at bounding box center [1169, 191] width 722 height 32
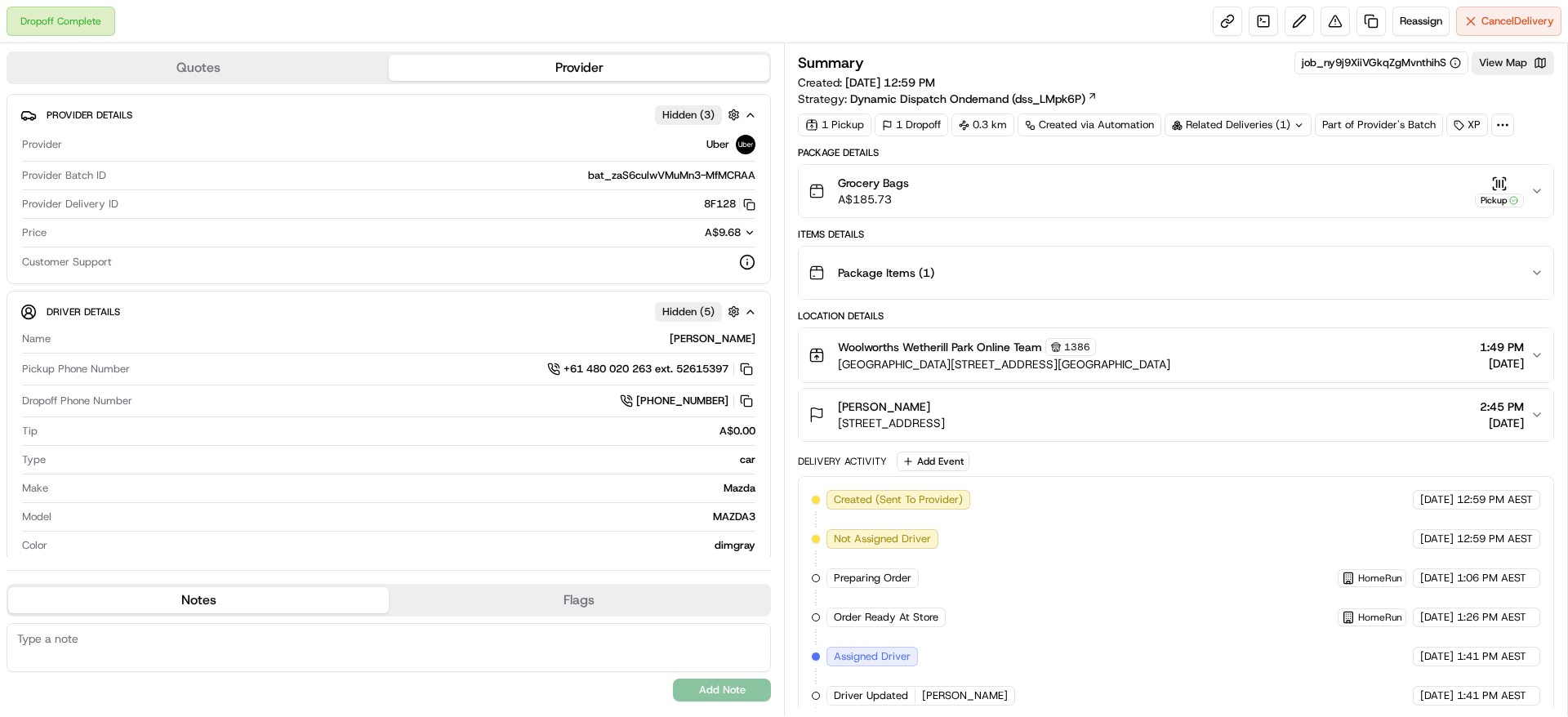
click at [1417, 183] on div "Grocery Bags A$185.73 Pickup" at bounding box center [1169, 191] width 722 height 32
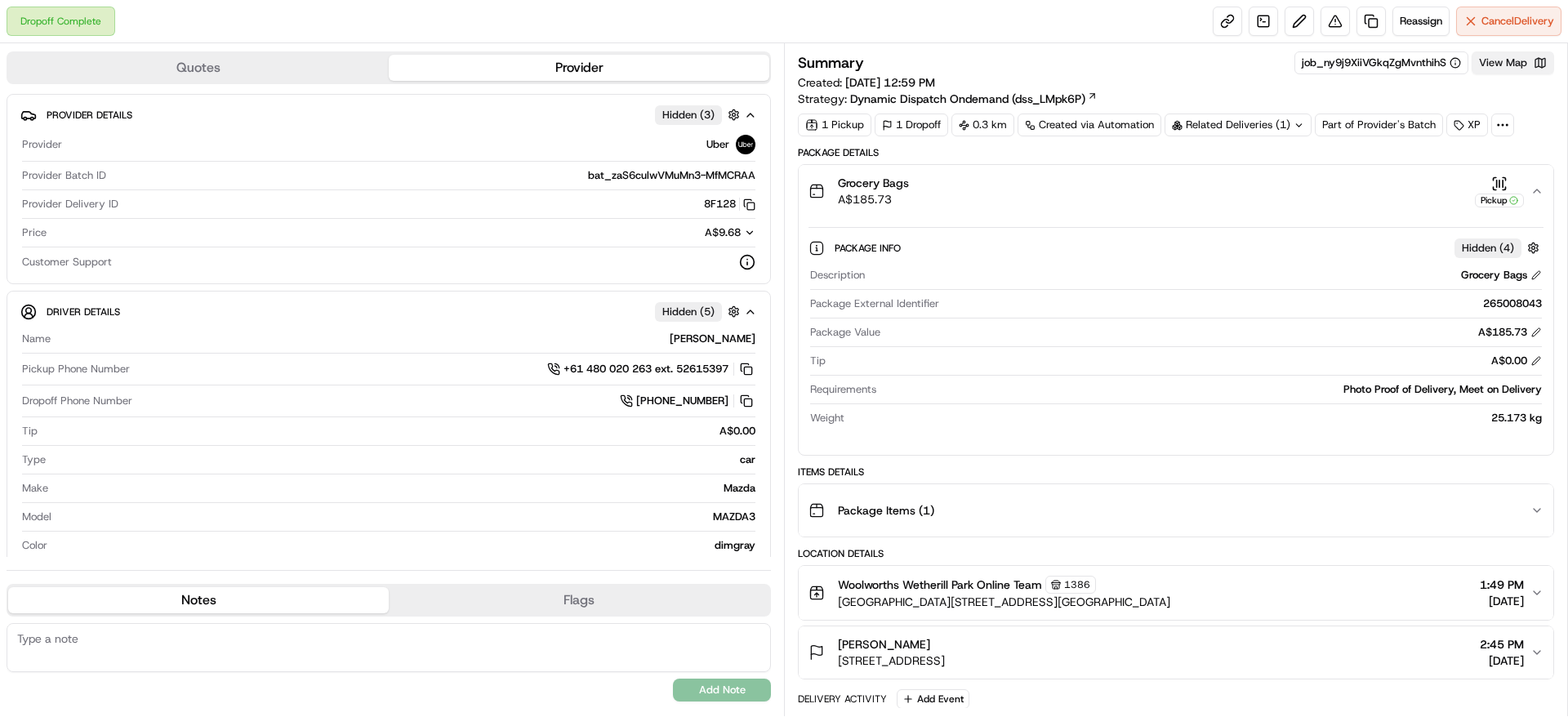
click at [1534, 61] on button "View Map" at bounding box center [1513, 62] width 82 height 23
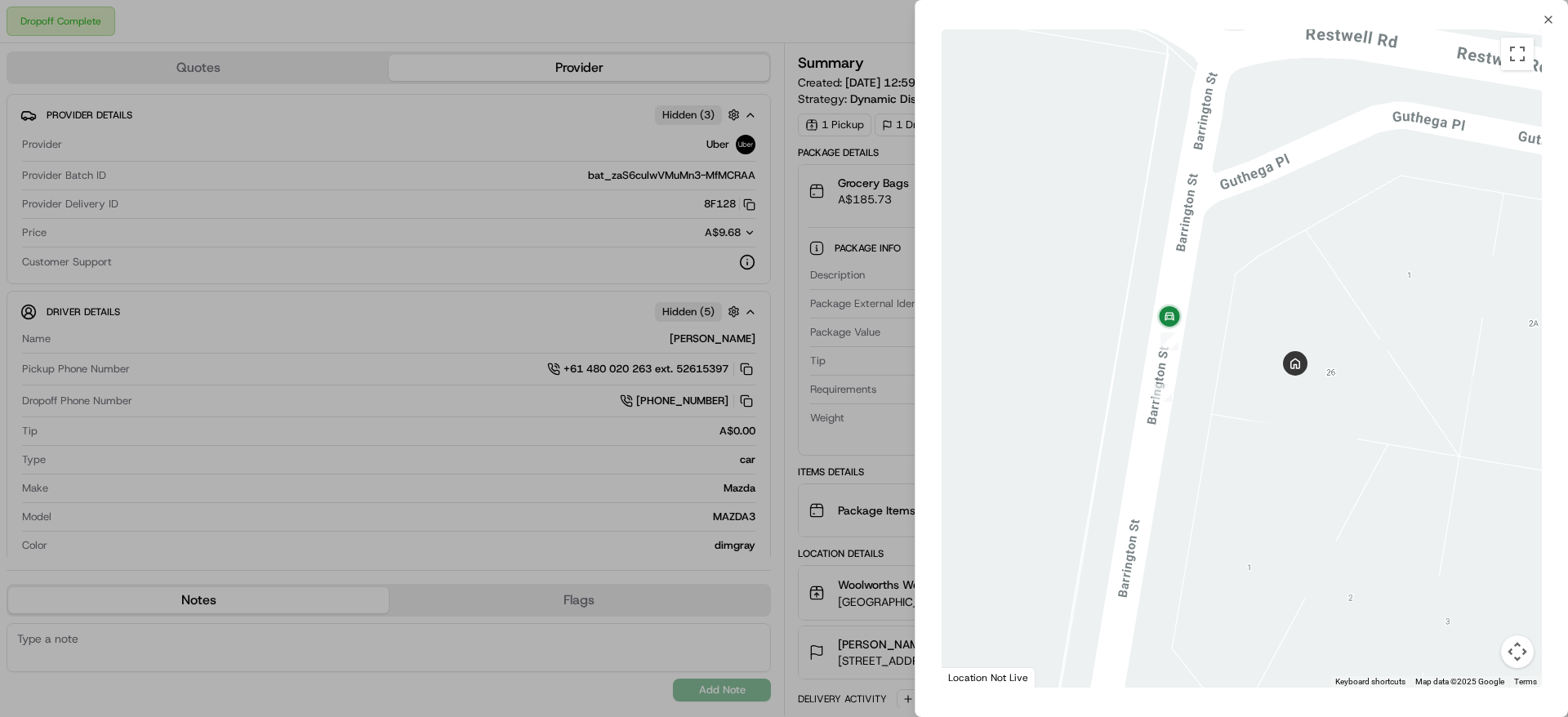
drag, startPoint x: 982, startPoint y: 454, endPoint x: 1144, endPoint y: 462, distance: 162.2
click at [1144, 462] on div at bounding box center [1241, 358] width 600 height 659
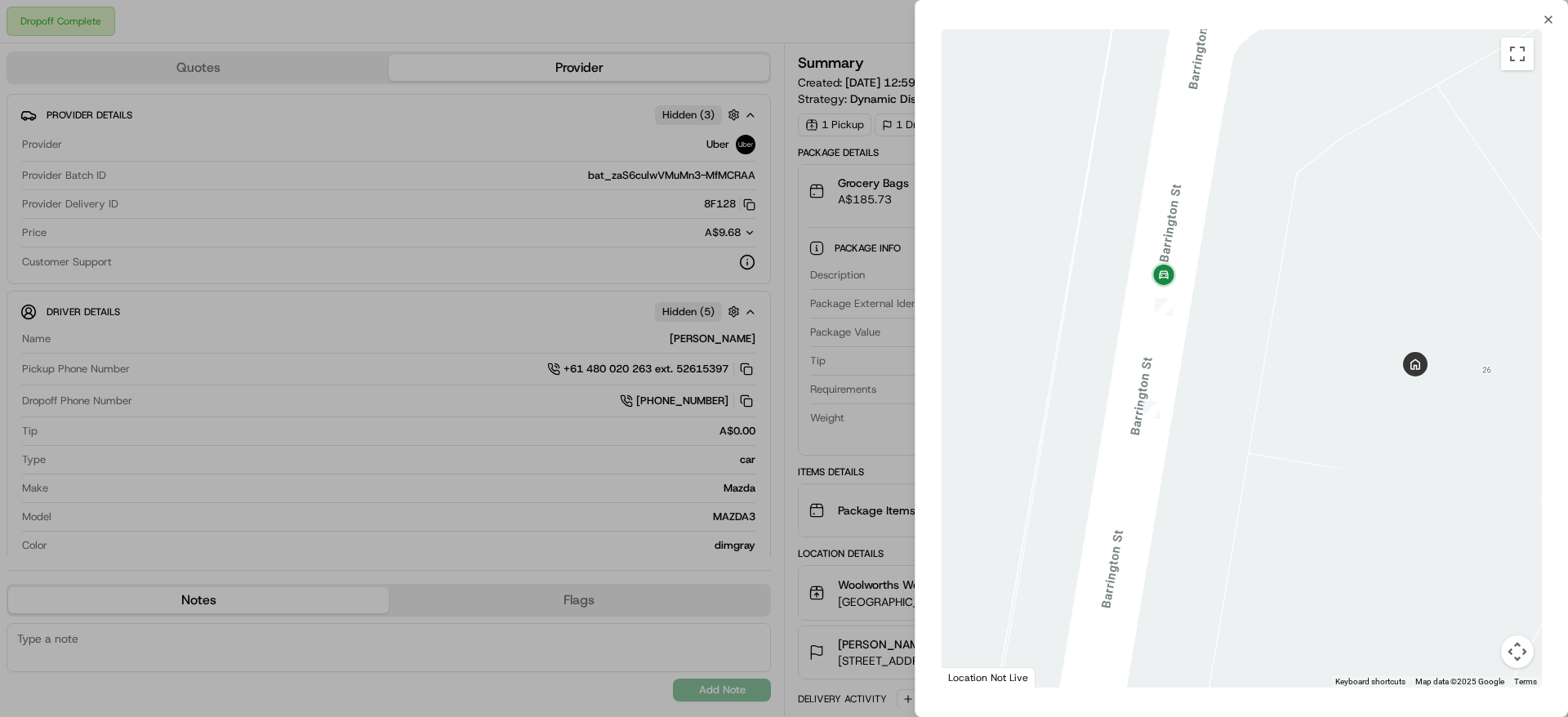
click at [1549, 30] on div "To navigate the map with touch gestures double-tap and hold your finger on the …" at bounding box center [1242, 358] width 653 height 665
click at [1550, 24] on icon "button" at bounding box center [1548, 19] width 13 height 13
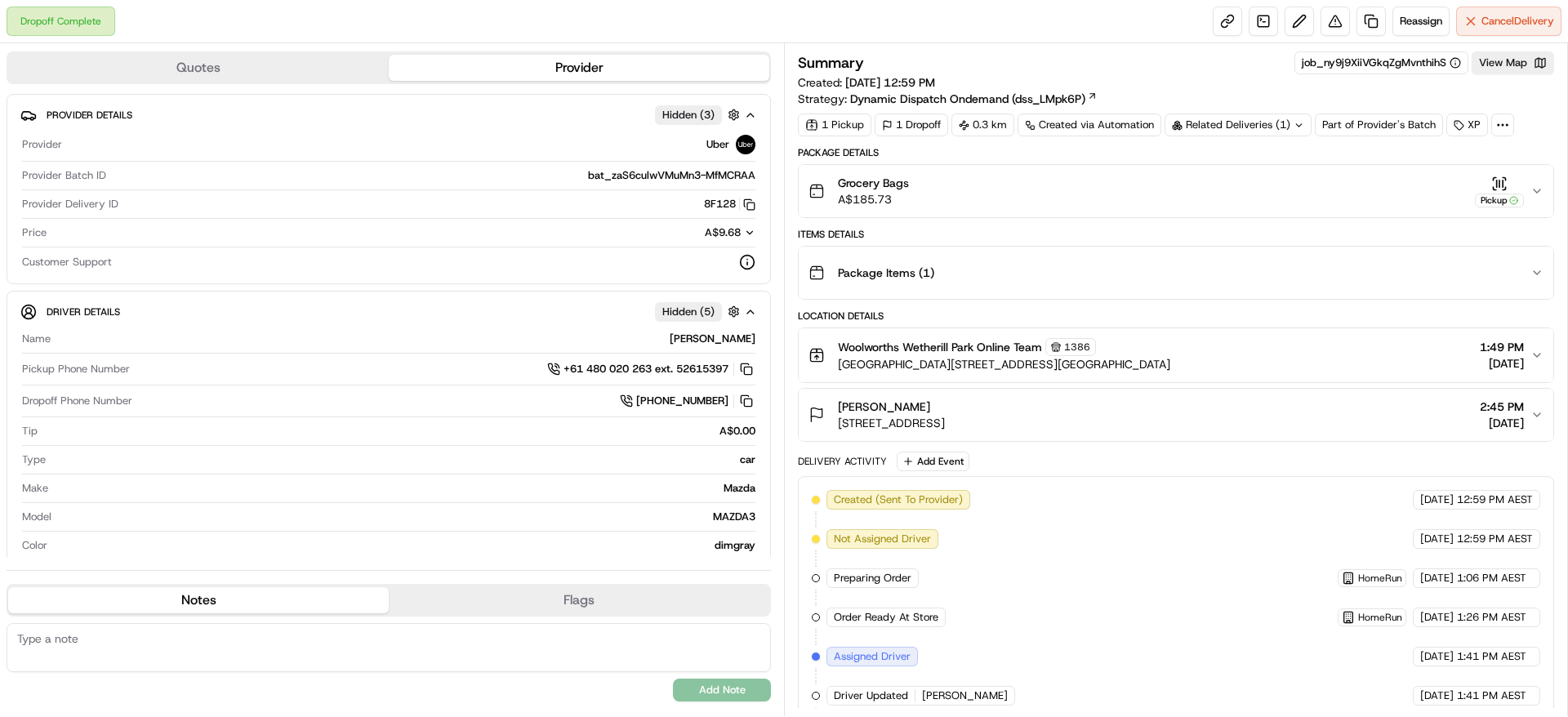
click at [1385, 188] on div "Grocery Bags A$185.73 Pickup" at bounding box center [1169, 191] width 722 height 32
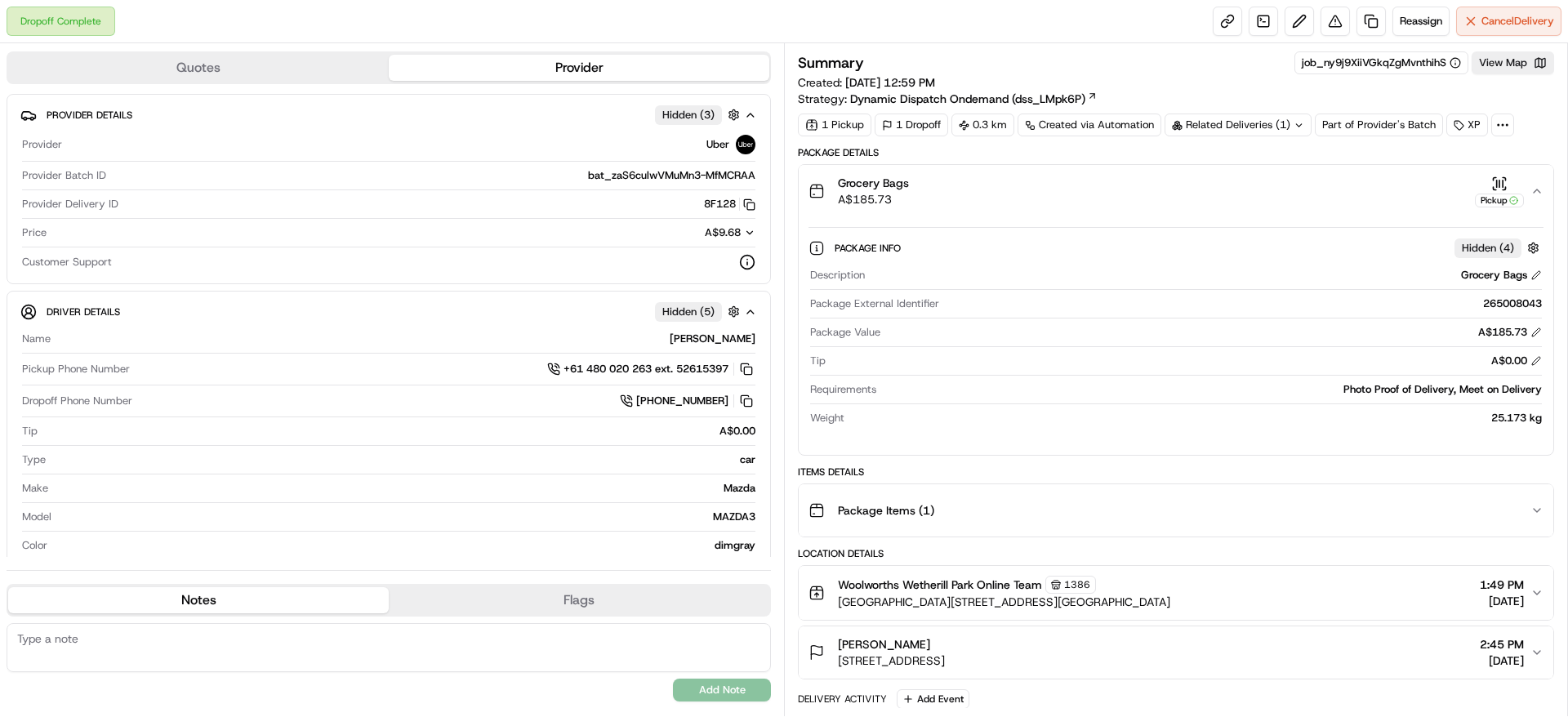
click at [1388, 188] on div "Grocery Bags A$185.73 Pickup" at bounding box center [1169, 191] width 722 height 32
